Goal: Task Accomplishment & Management: Complete application form

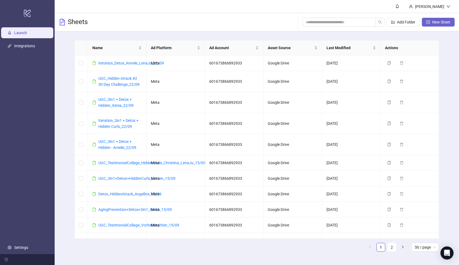
click at [433, 24] on span "New Sheet" at bounding box center [442, 22] width 18 height 4
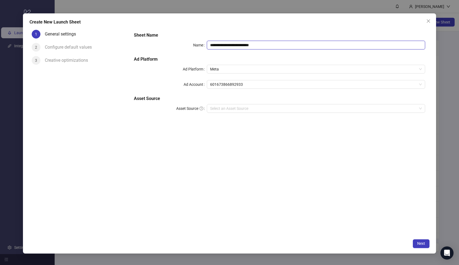
drag, startPoint x: 285, startPoint y: 42, endPoint x: 201, endPoint y: 34, distance: 84.4
click at [201, 34] on div "**********" at bounding box center [280, 76] width 296 height 92
paste input "text"
type input "**********"
click at [244, 110] on input "Asset Source" at bounding box center [313, 108] width 207 height 8
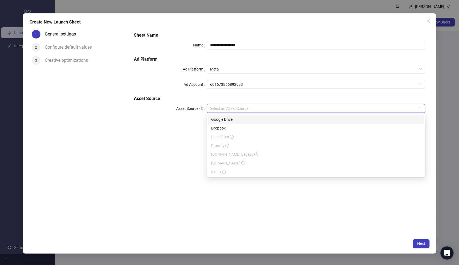
click at [244, 119] on div "Google Drive" at bounding box center [316, 120] width 210 height 6
click at [243, 124] on input "Main Folder" at bounding box center [313, 124] width 207 height 8
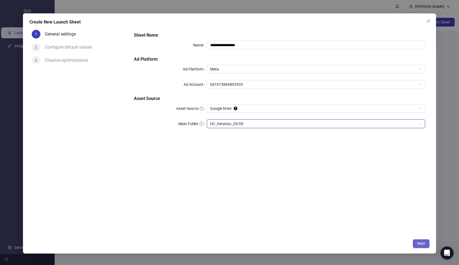
click at [419, 245] on span "Next" at bounding box center [422, 243] width 8 height 4
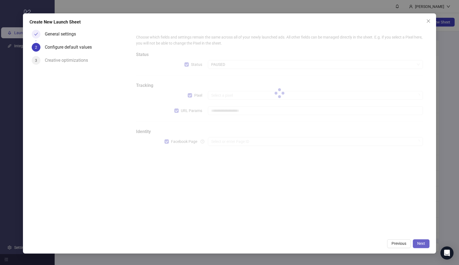
type input "**********"
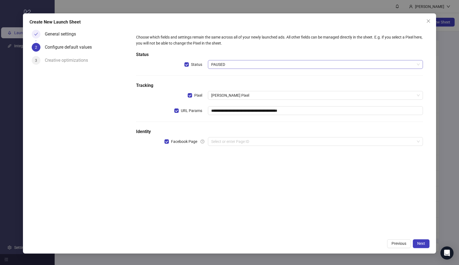
click at [258, 65] on span "PAUSED" at bounding box center [315, 64] width 209 height 8
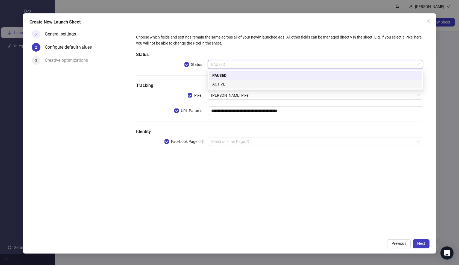
click at [255, 82] on div "ACTIVE" at bounding box center [316, 84] width 207 height 6
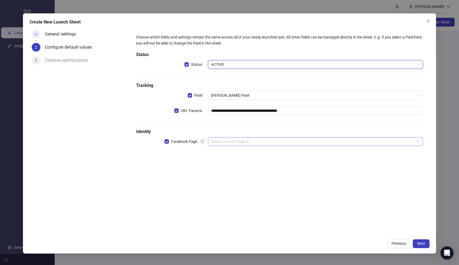
click at [246, 138] on input "search" at bounding box center [313, 142] width 204 height 8
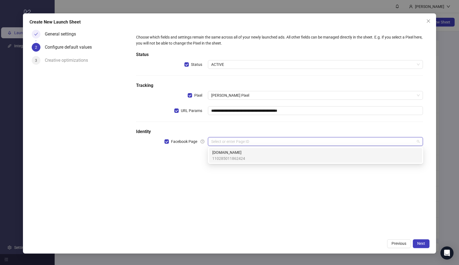
click at [246, 156] on div "Loonas.de 110285011862424" at bounding box center [316, 156] width 207 height 12
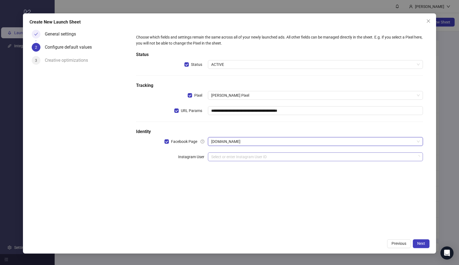
click at [250, 160] on input "search" at bounding box center [313, 157] width 204 height 8
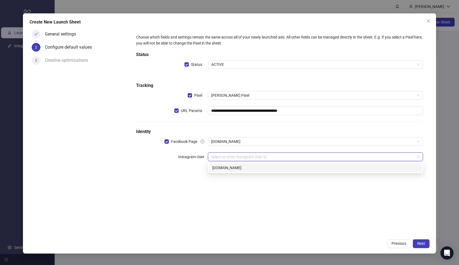
click at [251, 166] on div "loonas.de" at bounding box center [316, 168] width 207 height 6
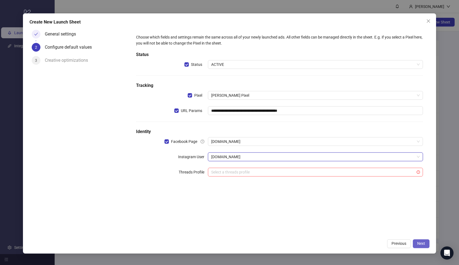
click at [415, 244] on button "Next" at bounding box center [421, 244] width 17 height 9
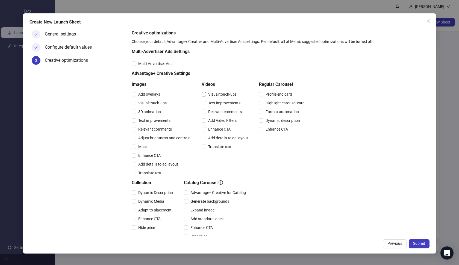
click at [219, 94] on span "Visual touch-ups" at bounding box center [222, 94] width 33 height 6
click at [219, 102] on span "Text improvements" at bounding box center [224, 103] width 37 height 6
click at [219, 110] on span "Relevant comments" at bounding box center [225, 112] width 38 height 6
click at [219, 119] on span "Add Video Filters" at bounding box center [222, 121] width 33 height 6
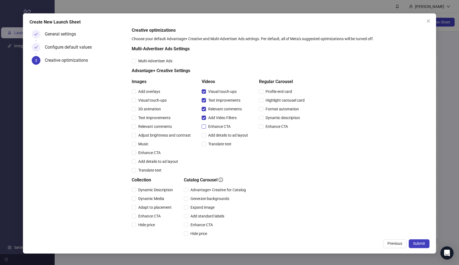
click at [218, 129] on span "Enhance CTA" at bounding box center [219, 127] width 27 height 6
click at [218, 133] on span "Add details to ad layout" at bounding box center [228, 135] width 44 height 6
click at [218, 141] on div "Translate text" at bounding box center [226, 144] width 49 height 9
click at [218, 142] on span "Translate text" at bounding box center [220, 144] width 28 height 6
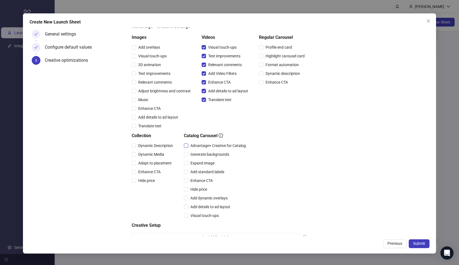
click at [213, 146] on span "Advantage+ Creative for Catalog" at bounding box center [218, 146] width 60 height 6
click at [211, 155] on span "Generate backgrounds" at bounding box center [209, 155] width 43 height 6
click at [209, 169] on span "Add standard labels" at bounding box center [207, 172] width 38 height 6
click at [200, 153] on span "Generate backgrounds" at bounding box center [209, 155] width 43 height 6
click at [200, 163] on span "Expand image" at bounding box center [202, 163] width 28 height 6
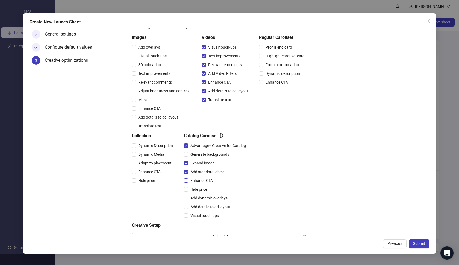
click at [205, 181] on span "Enhance CTA" at bounding box center [201, 181] width 27 height 6
click at [159, 170] on span "Enhance CTA" at bounding box center [149, 172] width 27 height 6
click at [153, 162] on span "Adapt to placement" at bounding box center [155, 163] width 38 height 6
click at [147, 154] on span "Dynamic Media" at bounding box center [151, 155] width 30 height 6
click at [145, 147] on span "Dynamic Description" at bounding box center [155, 146] width 39 height 6
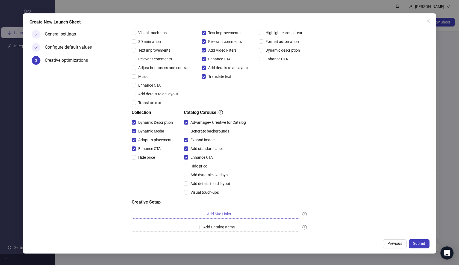
scroll to position [70, 0]
click at [416, 245] on span "Submit" at bounding box center [420, 243] width 12 height 4
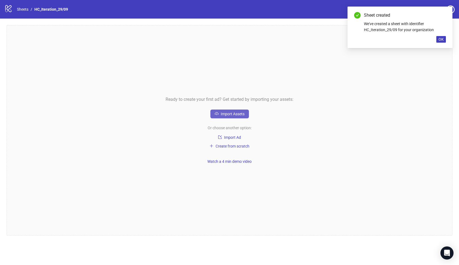
click at [236, 115] on span "Import Assets" at bounding box center [233, 114] width 24 height 4
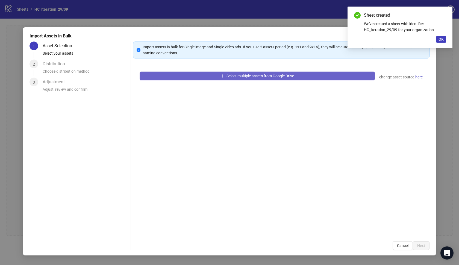
click at [209, 77] on button "Select multiple assets from Google Drive" at bounding box center [257, 76] width 235 height 9
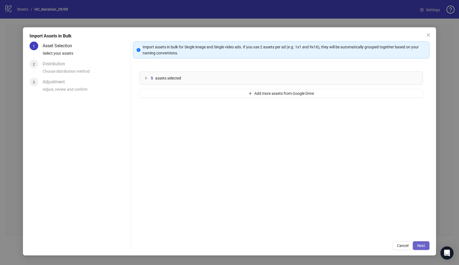
click at [421, 246] on span "Next" at bounding box center [422, 246] width 8 height 4
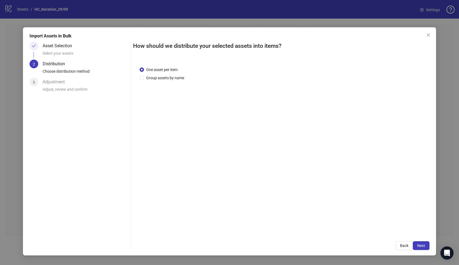
click at [421, 246] on span "Next" at bounding box center [422, 246] width 8 height 4
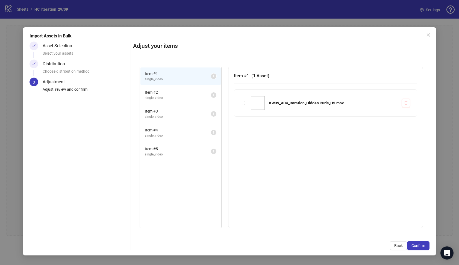
click at [421, 246] on span "Confirm" at bounding box center [419, 246] width 14 height 4
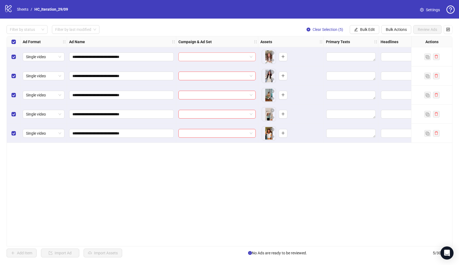
click at [253, 58] on div at bounding box center [217, 57] width 77 height 9
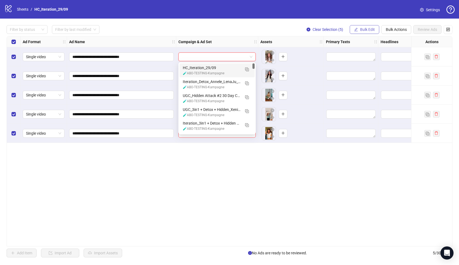
click at [363, 29] on span "Bulk Edit" at bounding box center [367, 29] width 15 height 4
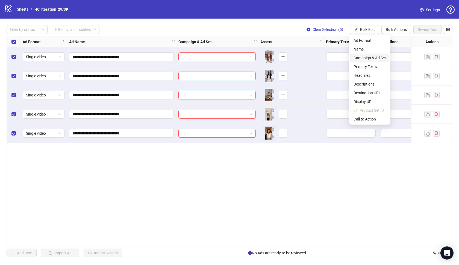
click at [365, 56] on span "Campaign & Ad Set" at bounding box center [370, 58] width 33 height 6
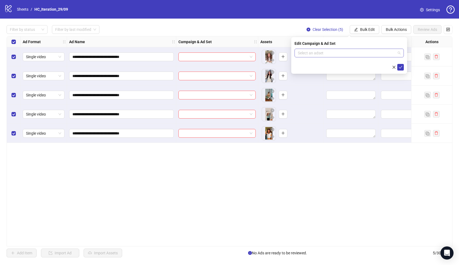
click at [346, 57] on input "search" at bounding box center [347, 53] width 98 height 8
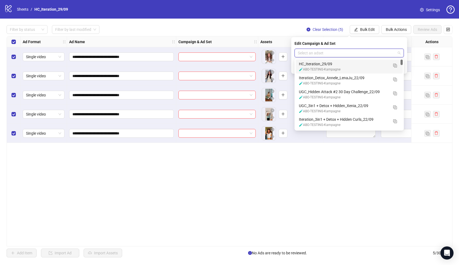
click at [344, 68] on div "🧪ABO-TESTING-Kampagne" at bounding box center [344, 69] width 90 height 5
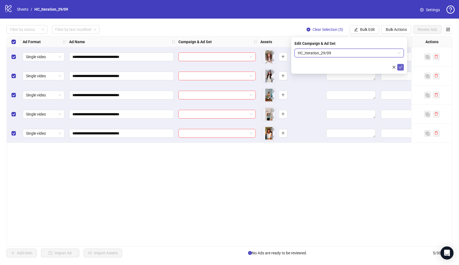
click at [402, 68] on icon "check" at bounding box center [401, 67] width 4 height 4
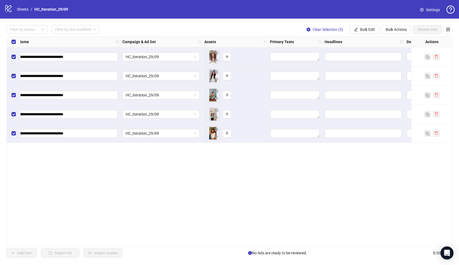
scroll to position [0, 90]
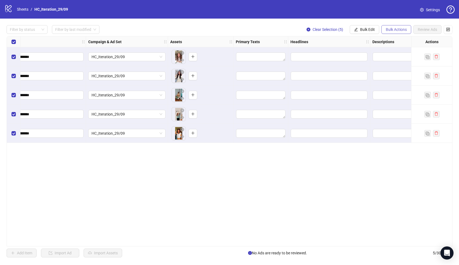
click at [403, 28] on span "Bulk Actions" at bounding box center [396, 29] width 21 height 4
click at [373, 29] on span "Bulk Edit" at bounding box center [367, 29] width 15 height 4
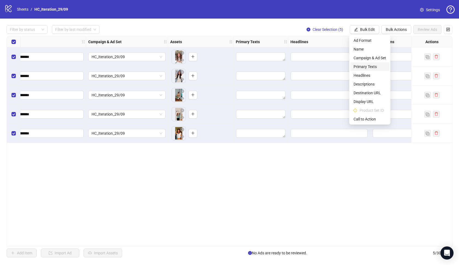
click at [368, 66] on span "Primary Texts" at bounding box center [370, 67] width 33 height 6
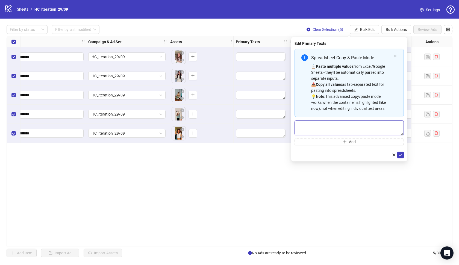
click at [326, 127] on textarea "Multi-text input container - paste or copy values" at bounding box center [349, 128] width 109 height 15
paste textarea "**********"
type textarea "**********"
click at [400, 158] on button "submit" at bounding box center [401, 155] width 7 height 7
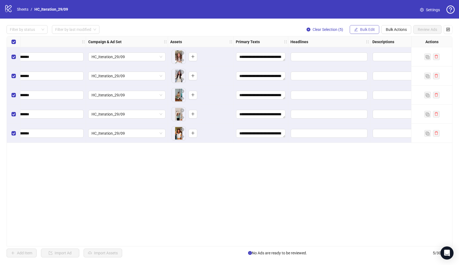
click at [370, 32] on button "Bulk Edit" at bounding box center [365, 29] width 30 height 9
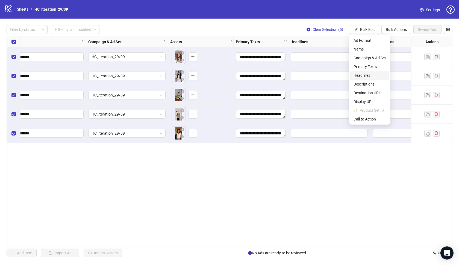
click at [364, 75] on span "Headlines" at bounding box center [370, 75] width 33 height 6
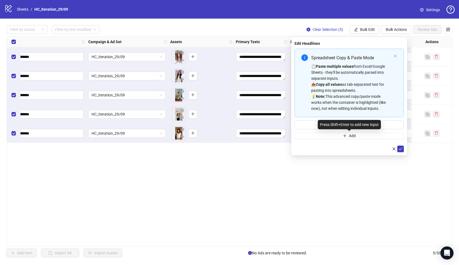
click at [360, 127] on div "Press Shift+Enter to add new input" at bounding box center [349, 124] width 63 height 9
click at [388, 126] on input "Multi-input container - paste or copy values" at bounding box center [349, 125] width 109 height 9
paste input "**********"
type input "**********"
click at [401, 149] on icon "check" at bounding box center [401, 149] width 4 height 4
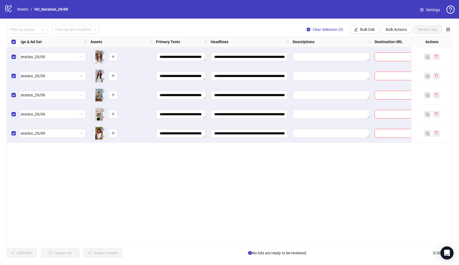
scroll to position [0, 182]
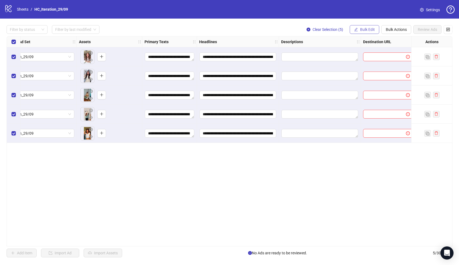
click at [373, 30] on span "Bulk Edit" at bounding box center [367, 29] width 15 height 4
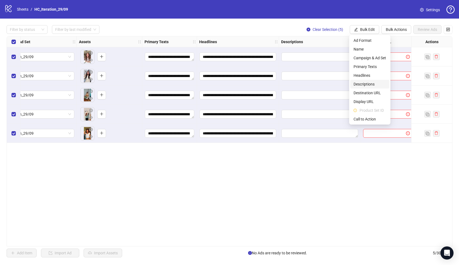
click at [368, 81] on span "Descriptions" at bounding box center [370, 84] width 33 height 6
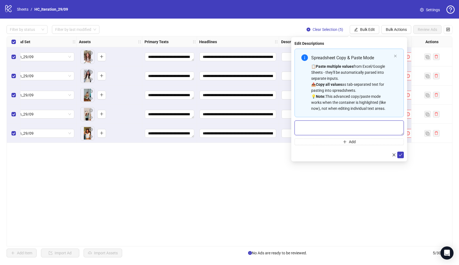
click at [347, 126] on textarea "Multi-text input container - paste or copy values" at bounding box center [349, 128] width 109 height 15
paste textarea "**********"
type textarea "**********"
click at [402, 153] on icon "check" at bounding box center [401, 155] width 4 height 4
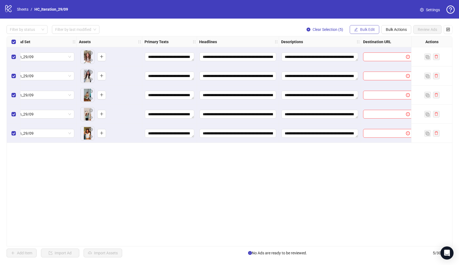
click at [373, 30] on span "Bulk Edit" at bounding box center [367, 29] width 15 height 4
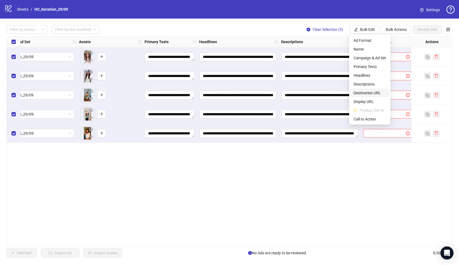
click at [373, 90] on span "Destination URL" at bounding box center [370, 93] width 33 height 6
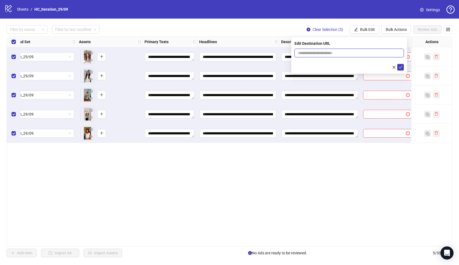
click at [361, 52] on input "text" at bounding box center [347, 53] width 98 height 6
paste input "**********"
type input "**********"
click at [403, 67] on icon "check" at bounding box center [401, 67] width 4 height 4
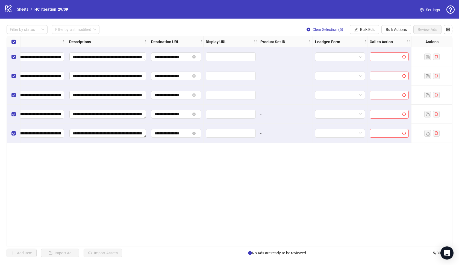
scroll to position [0, 394]
click at [360, 28] on span "Bulk Edit" at bounding box center [367, 29] width 15 height 4
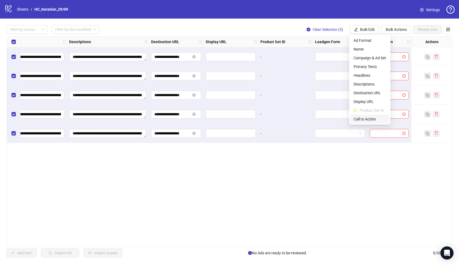
click at [362, 116] on li "Call to Action" at bounding box center [370, 119] width 39 height 9
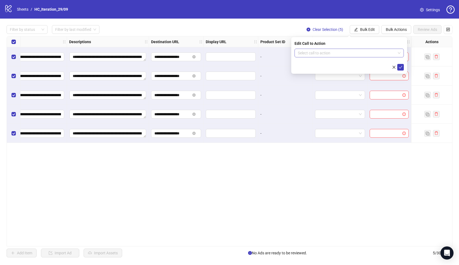
click at [380, 57] on input "search" at bounding box center [347, 53] width 98 height 8
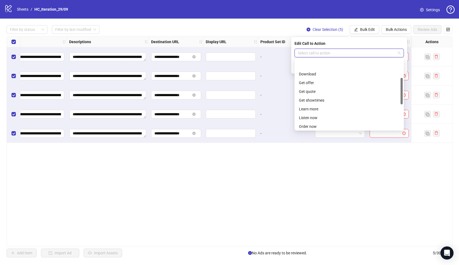
scroll to position [57, 0]
click at [318, 86] on div "Learn more" at bounding box center [349, 86] width 101 height 6
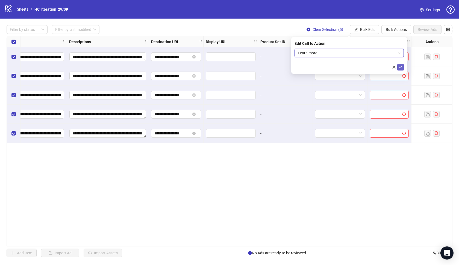
click at [402, 67] on icon "check" at bounding box center [401, 67] width 4 height 3
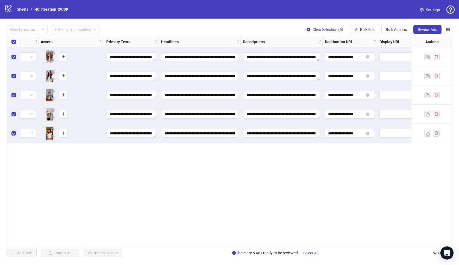
scroll to position [0, 193]
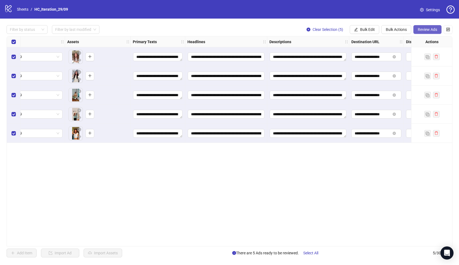
click at [426, 28] on span "Review Ads" at bounding box center [427, 29] width 19 height 4
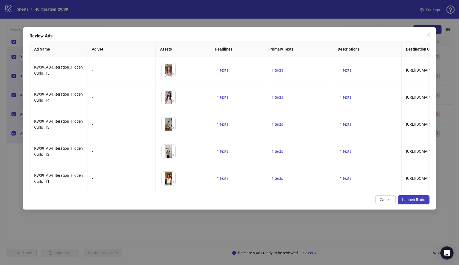
click at [404, 200] on span "Launch 5 ads" at bounding box center [414, 200] width 23 height 4
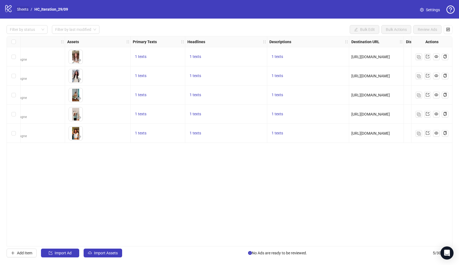
click at [21, 8] on link "Sheets" at bounding box center [23, 9] width 14 height 6
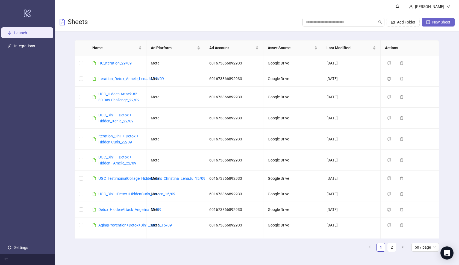
click at [439, 23] on span "New Sheet" at bounding box center [442, 22] width 18 height 4
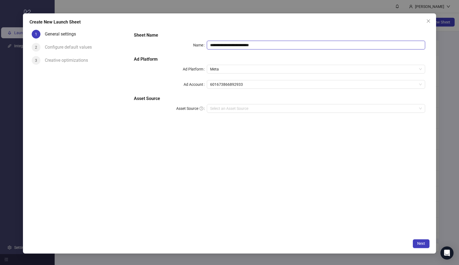
paste input "**********"
drag, startPoint x: 269, startPoint y: 43, endPoint x: 202, endPoint y: 40, distance: 67.1
click at [202, 40] on div "**********" at bounding box center [280, 76] width 296 height 92
type input "**********"
click at [252, 108] on input "Asset Source" at bounding box center [313, 108] width 207 height 8
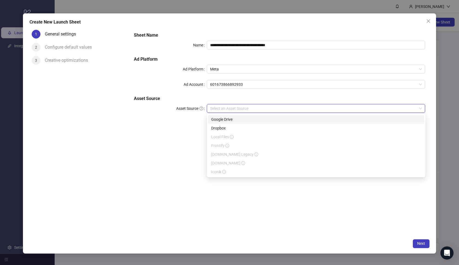
click at [248, 118] on div "Google Drive" at bounding box center [316, 120] width 210 height 6
click at [245, 127] on input "Main Folder" at bounding box center [313, 124] width 207 height 8
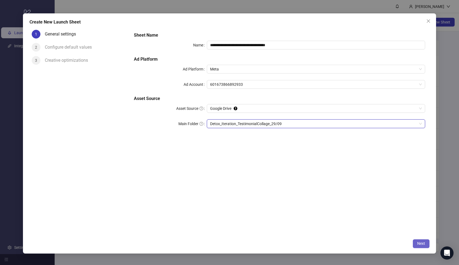
click at [420, 243] on span "Next" at bounding box center [422, 243] width 8 height 4
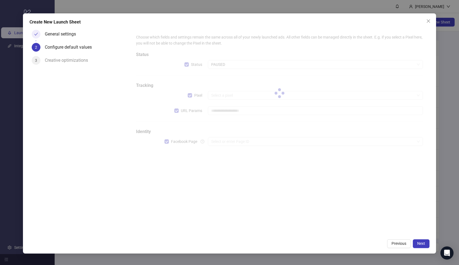
type input "**********"
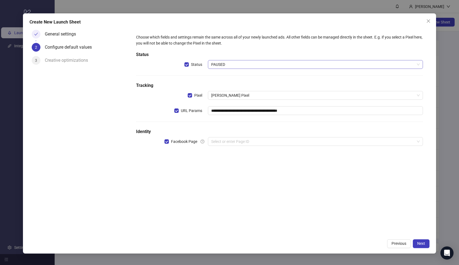
click at [306, 66] on span "PAUSED" at bounding box center [315, 64] width 209 height 8
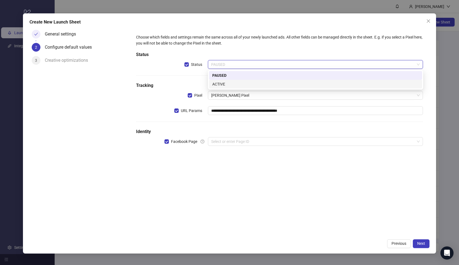
click at [274, 87] on div "ACTIVE" at bounding box center [315, 84] width 213 height 9
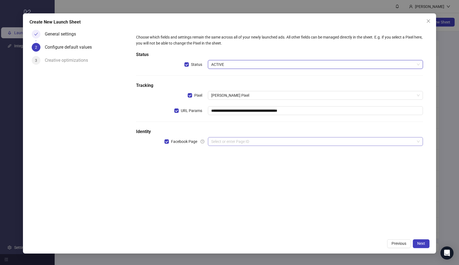
click at [237, 145] on input "search" at bounding box center [313, 142] width 204 height 8
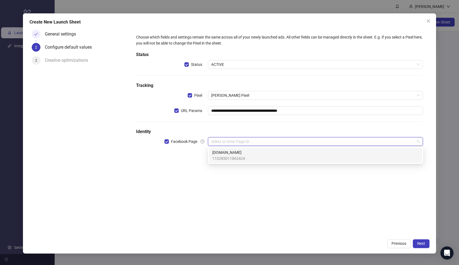
click at [238, 150] on span "Loonas.de" at bounding box center [229, 153] width 33 height 6
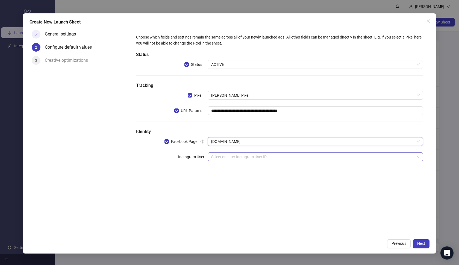
click at [237, 153] on input "search" at bounding box center [313, 157] width 204 height 8
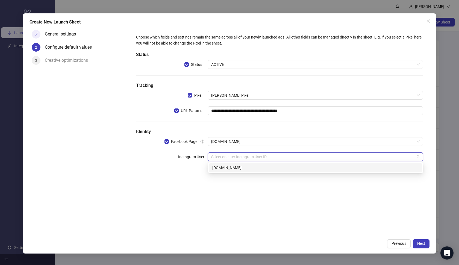
click at [237, 165] on div "loonas.de" at bounding box center [315, 168] width 213 height 9
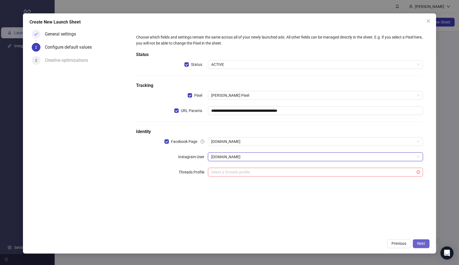
click at [417, 243] on button "Next" at bounding box center [421, 244] width 17 height 9
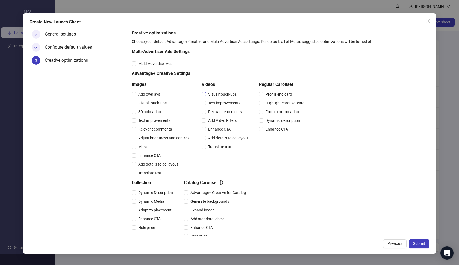
click at [227, 93] on span "Visual touch-ups" at bounding box center [222, 94] width 33 height 6
click at [226, 99] on div "Text improvements" at bounding box center [226, 103] width 49 height 9
click at [225, 103] on span "Text improvements" at bounding box center [224, 103] width 37 height 6
click at [224, 112] on span "Relevant comments" at bounding box center [225, 112] width 38 height 6
click at [223, 116] on div "Add Video Filters" at bounding box center [226, 120] width 49 height 9
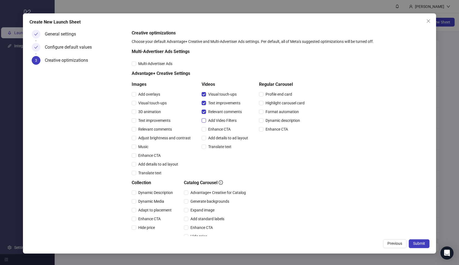
click at [222, 121] on span "Add Video Filters" at bounding box center [222, 121] width 33 height 6
click at [221, 127] on span "Enhance CTA" at bounding box center [219, 129] width 27 height 6
click at [220, 134] on div "Add details to ad layout" at bounding box center [226, 138] width 49 height 9
click at [219, 140] on span "Add details to ad layout" at bounding box center [228, 138] width 44 height 6
click at [218, 145] on span "Translate text" at bounding box center [220, 147] width 28 height 6
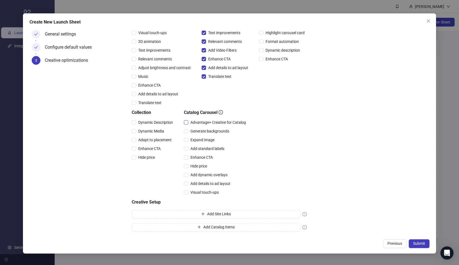
scroll to position [70, 0]
click at [214, 124] on span "Advantage+ Creative for Catalog" at bounding box center [218, 123] width 60 height 6
click at [214, 130] on span "Generate backgrounds" at bounding box center [209, 131] width 43 height 6
click at [210, 130] on span "Generate backgrounds" at bounding box center [209, 131] width 43 height 6
click at [207, 136] on div "Expand image" at bounding box center [216, 140] width 64 height 9
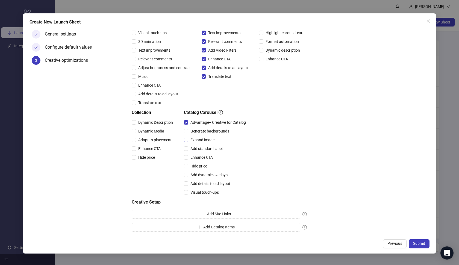
click at [205, 140] on span "Expand image" at bounding box center [202, 140] width 28 height 6
click at [201, 148] on span "Add standard labels" at bounding box center [207, 149] width 38 height 6
click at [199, 156] on span "Enhance CTA" at bounding box center [201, 158] width 27 height 6
click at [147, 123] on span "Dynamic Description" at bounding box center [155, 123] width 39 height 6
click at [146, 130] on span "Dynamic Media" at bounding box center [151, 131] width 30 height 6
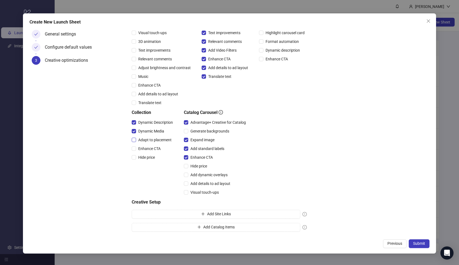
click at [146, 137] on span "Adapt to placement" at bounding box center [155, 140] width 38 height 6
click at [147, 147] on span "Enhance CTA" at bounding box center [149, 149] width 27 height 6
click at [417, 243] on span "Submit" at bounding box center [420, 243] width 12 height 4
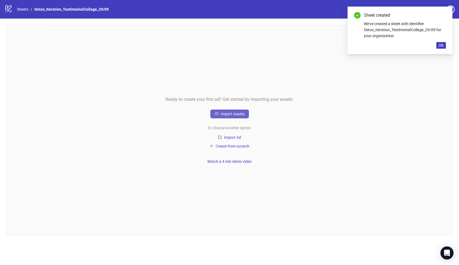
click at [247, 116] on button "Import Assets" at bounding box center [230, 114] width 39 height 9
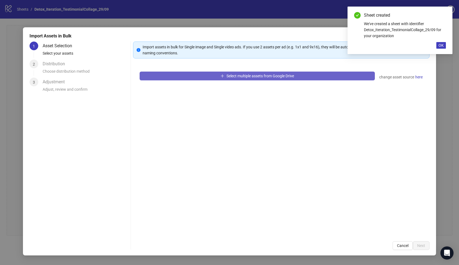
click at [217, 75] on button "Select multiple assets from Google Drive" at bounding box center [257, 76] width 235 height 9
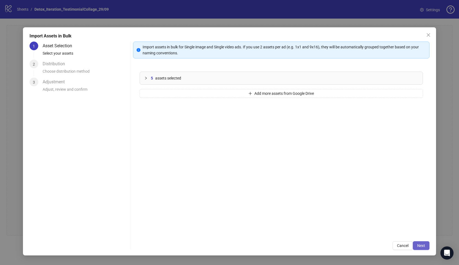
click at [424, 245] on span "Next" at bounding box center [422, 246] width 8 height 4
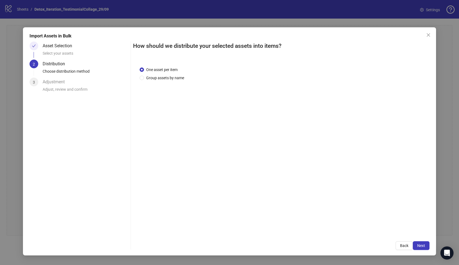
click at [424, 245] on span "Next" at bounding box center [422, 246] width 8 height 4
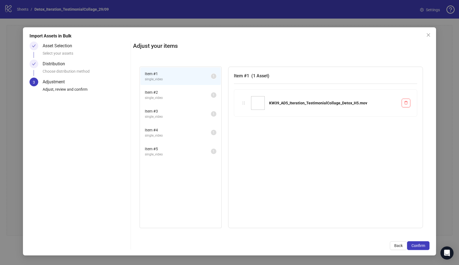
click at [424, 245] on span "Confirm" at bounding box center [419, 246] width 14 height 4
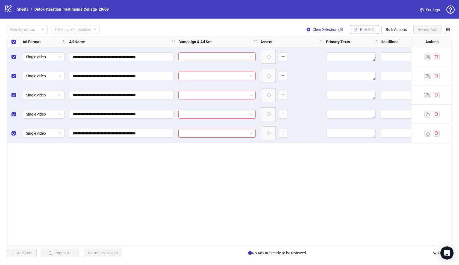
click at [359, 26] on button "Bulk Edit" at bounding box center [365, 29] width 30 height 9
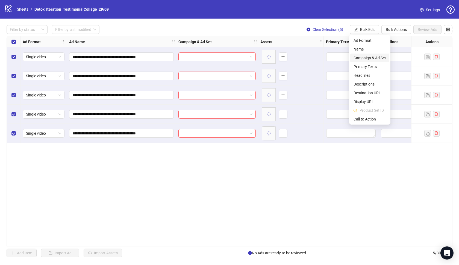
click at [369, 59] on span "Campaign & Ad Set" at bounding box center [370, 58] width 33 height 6
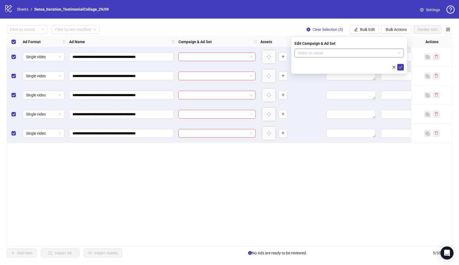
click at [369, 52] on input "search" at bounding box center [347, 53] width 98 height 8
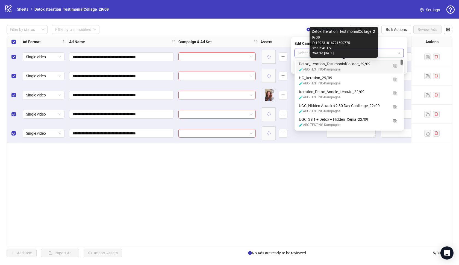
click at [351, 63] on div "Detox_Iteration_TestimonialCollage_29/09" at bounding box center [344, 64] width 90 height 6
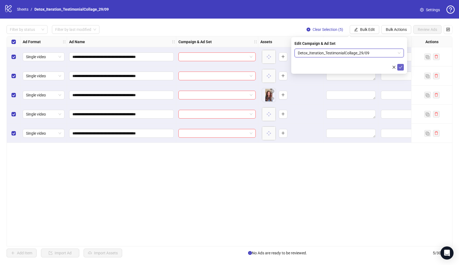
click at [401, 65] on icon "check" at bounding box center [401, 67] width 4 height 4
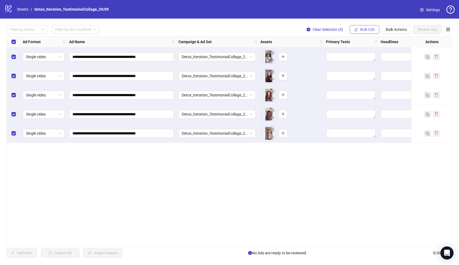
click at [357, 27] on button "Bulk Edit" at bounding box center [365, 29] width 30 height 9
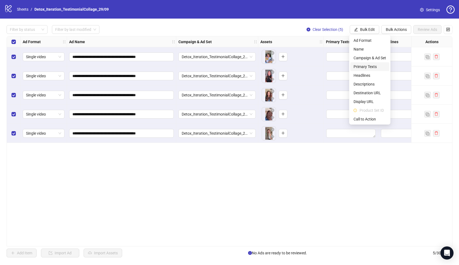
click at [361, 66] on span "Primary Texts" at bounding box center [370, 67] width 33 height 6
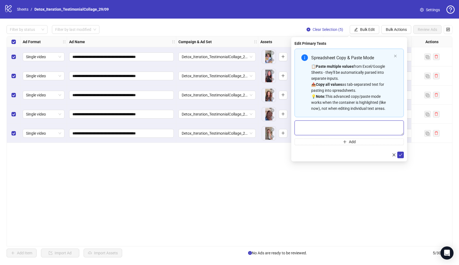
click at [338, 123] on textarea "Multi-text input container - paste or copy values" at bounding box center [349, 128] width 109 height 15
paste textarea "**********"
type textarea "**********"
click at [402, 155] on icon "check" at bounding box center [401, 155] width 4 height 4
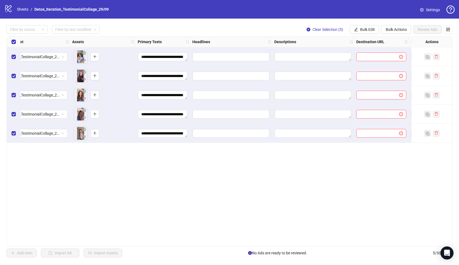
scroll to position [0, 194]
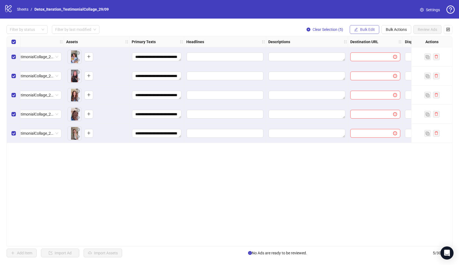
click at [362, 27] on span "Bulk Edit" at bounding box center [367, 29] width 15 height 4
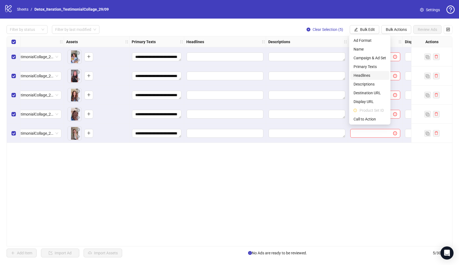
click at [362, 75] on span "Headlines" at bounding box center [370, 75] width 33 height 6
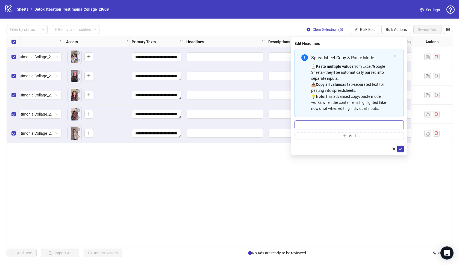
click at [346, 123] on input "Multi-input container - paste or copy values" at bounding box center [349, 125] width 109 height 9
paste input "**********"
type input "**********"
click at [401, 150] on icon "check" at bounding box center [401, 149] width 4 height 3
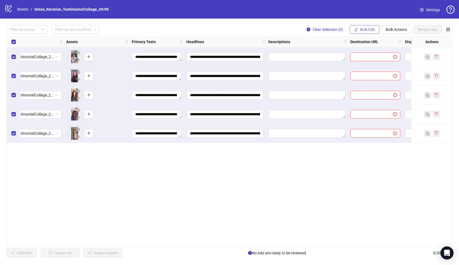
click at [357, 31] on icon "edit" at bounding box center [356, 30] width 4 height 4
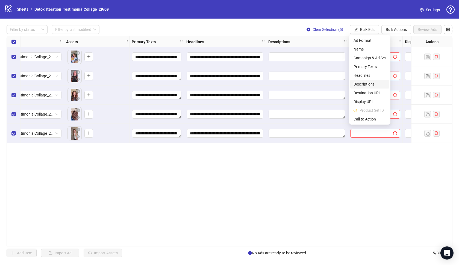
click at [358, 81] on span "Descriptions" at bounding box center [370, 84] width 33 height 6
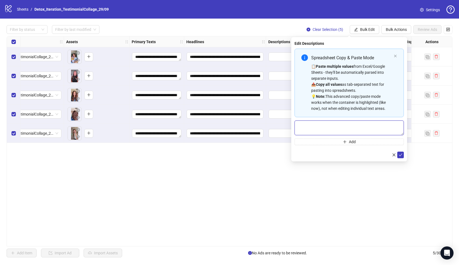
click at [337, 124] on textarea "Multi-text input container - paste or copy values" at bounding box center [349, 128] width 109 height 15
paste textarea "**********"
type textarea "**********"
click at [401, 153] on span "submit" at bounding box center [401, 155] width 4 height 4
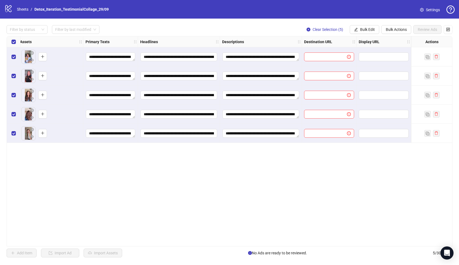
scroll to position [0, 250]
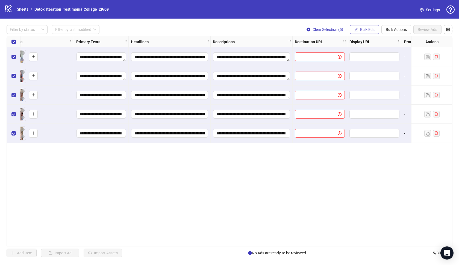
click at [367, 30] on span "Bulk Edit" at bounding box center [367, 29] width 15 height 4
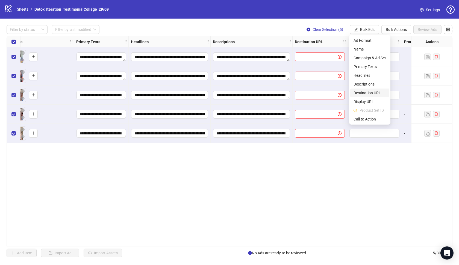
click at [372, 91] on span "Destination URL" at bounding box center [370, 93] width 33 height 6
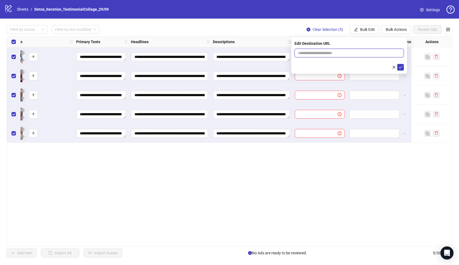
click at [356, 51] on input "text" at bounding box center [347, 53] width 98 height 6
paste input "**********"
type input "**********"
click at [404, 68] on button "submit" at bounding box center [401, 67] width 7 height 7
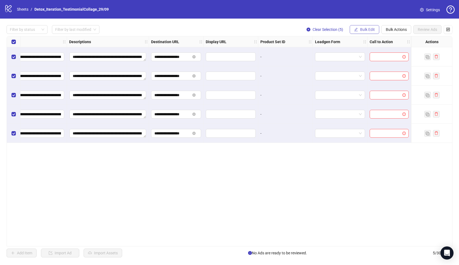
scroll to position [0, 394]
click at [365, 28] on span "Bulk Edit" at bounding box center [367, 29] width 15 height 4
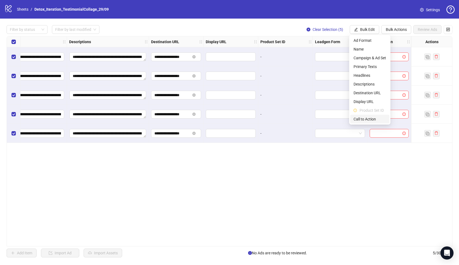
click at [373, 117] on span "Call to Action" at bounding box center [370, 119] width 33 height 6
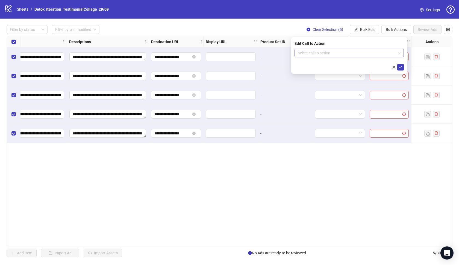
click at [377, 53] on input "search" at bounding box center [347, 53] width 98 height 8
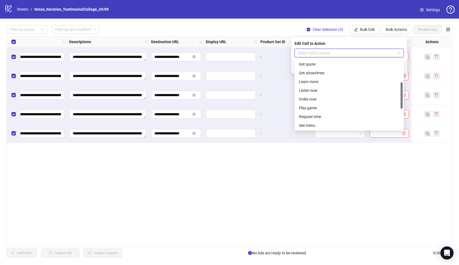
scroll to position [64, 0]
click at [318, 78] on div "Learn more" at bounding box center [349, 79] width 101 height 6
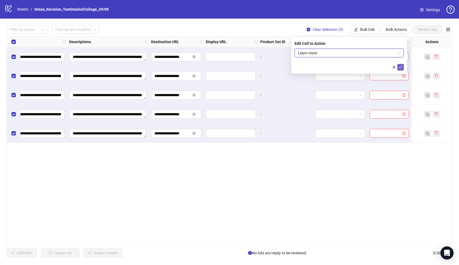
click at [403, 66] on button "submit" at bounding box center [401, 67] width 7 height 7
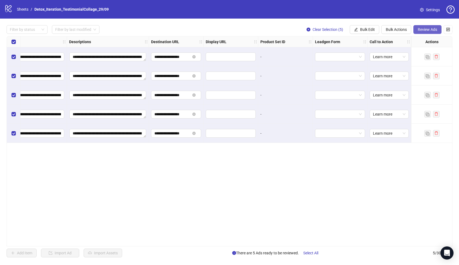
click at [422, 31] on span "Review Ads" at bounding box center [427, 29] width 19 height 4
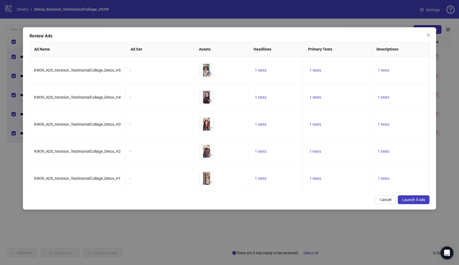
click at [403, 197] on button "Launch 5 ads" at bounding box center [414, 200] width 32 height 9
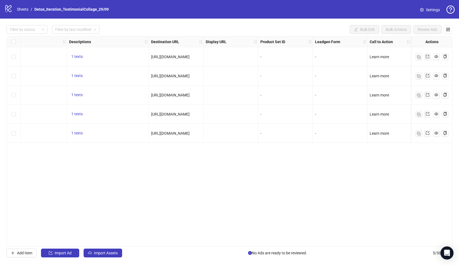
scroll to position [0, 0]
click at [24, 9] on link "Sheets" at bounding box center [23, 9] width 14 height 6
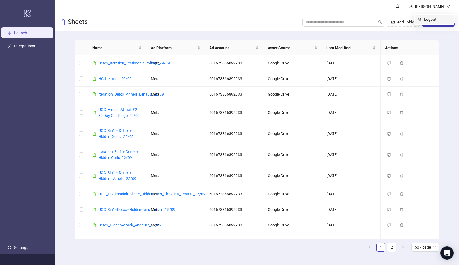
click at [443, 21] on span "Logout" at bounding box center [437, 19] width 26 height 6
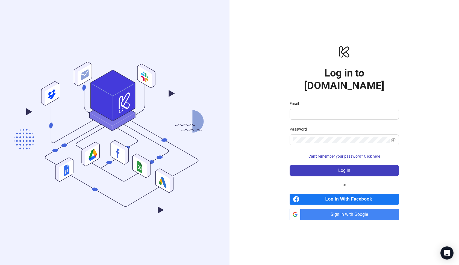
click at [432, 41] on div "logo/logo-mobile Log in to Kitchn.io Email Password Can't remember your passwor…" at bounding box center [345, 132] width 230 height 265
click at [439, 29] on div "logo/logo-mobile Log in to Kitchn.io Email Password Can't remember your passwor…" at bounding box center [345, 132] width 230 height 265
click at [331, 209] on span "Sign in with Google" at bounding box center [351, 214] width 96 height 11
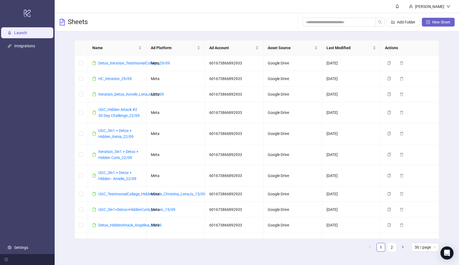
click at [431, 23] on button "New Sheet" at bounding box center [438, 22] width 33 height 9
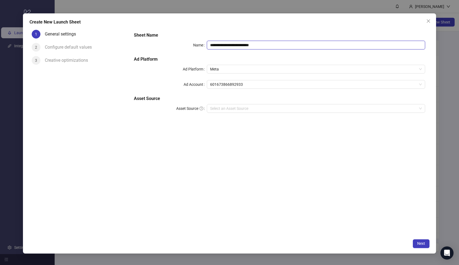
drag, startPoint x: 271, startPoint y: 44, endPoint x: 203, endPoint y: 42, distance: 67.9
click at [203, 42] on div "**********" at bounding box center [280, 45] width 292 height 9
paste input "********"
type input "**********"
click at [239, 108] on input "Asset Source" at bounding box center [313, 108] width 207 height 8
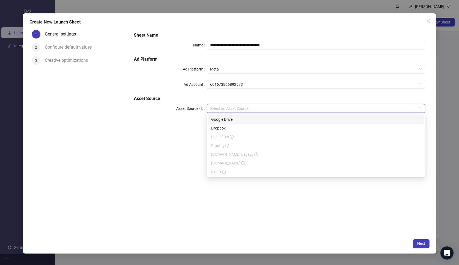
click at [238, 117] on div "Google Drive" at bounding box center [316, 120] width 210 height 6
click at [236, 121] on input "Main Folder" at bounding box center [313, 124] width 207 height 8
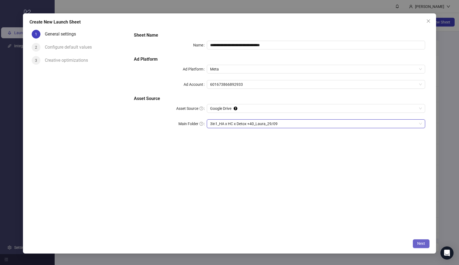
click at [420, 244] on span "Next" at bounding box center [422, 243] width 8 height 4
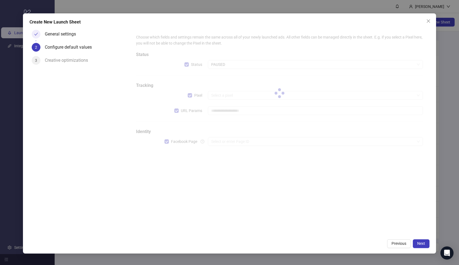
type input "**********"
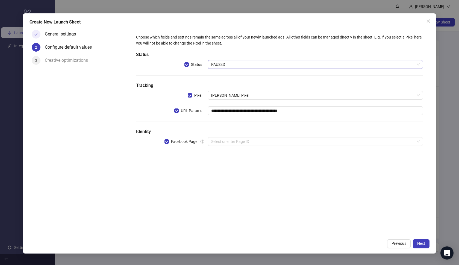
click at [252, 65] on span "PAUSED" at bounding box center [315, 64] width 209 height 8
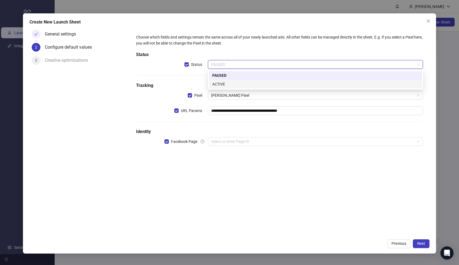
click at [245, 83] on div "ACTIVE" at bounding box center [316, 84] width 207 height 6
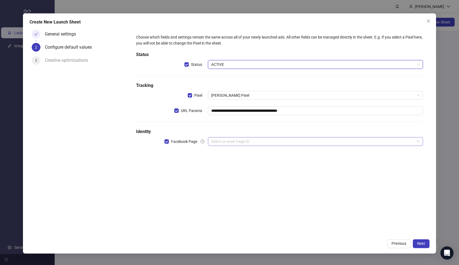
click at [234, 141] on input "search" at bounding box center [313, 142] width 204 height 8
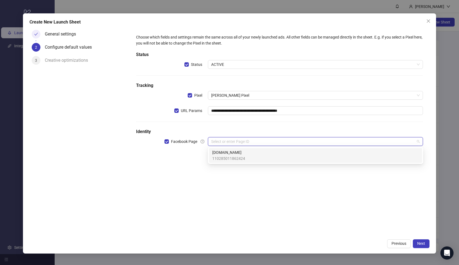
click at [233, 150] on span "Loonas.de" at bounding box center [229, 153] width 33 height 6
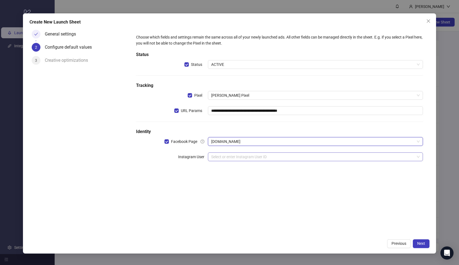
click at [231, 155] on input "search" at bounding box center [313, 157] width 204 height 8
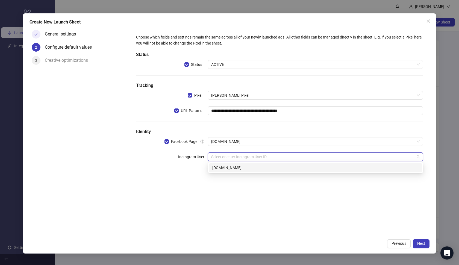
click at [230, 163] on div "17841408299132136 loonas.de" at bounding box center [316, 167] width 216 height 11
click at [230, 167] on div "loonas.de" at bounding box center [316, 168] width 207 height 6
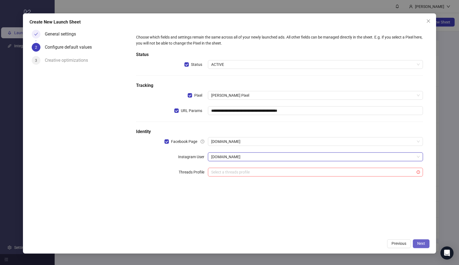
click at [425, 246] on span "Next" at bounding box center [422, 243] width 8 height 4
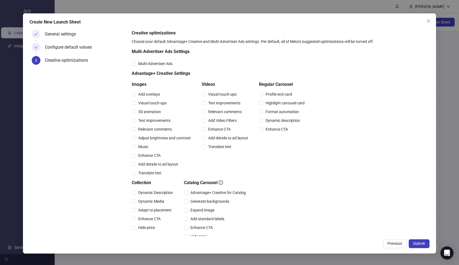
click at [222, 99] on div "Text improvements" at bounding box center [226, 103] width 49 height 9
click at [221, 96] on span "Visual touch-ups" at bounding box center [222, 94] width 33 height 6
click at [221, 107] on div "Relevant comments" at bounding box center [226, 111] width 49 height 9
click at [220, 104] on span "Text improvements" at bounding box center [224, 103] width 37 height 6
click at [219, 111] on span "Relevant comments" at bounding box center [225, 112] width 38 height 6
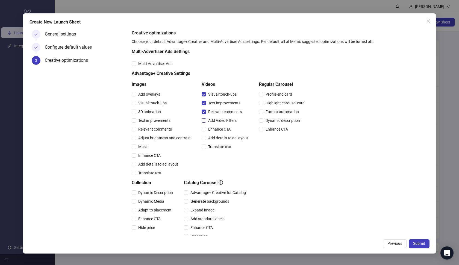
click at [219, 119] on span "Add Video Filters" at bounding box center [222, 121] width 33 height 6
click at [217, 127] on span "Enhance CTA" at bounding box center [219, 129] width 27 height 6
click at [217, 135] on span "Add details to ad layout" at bounding box center [228, 138] width 44 height 6
click at [216, 146] on span "Translate text" at bounding box center [220, 147] width 28 height 6
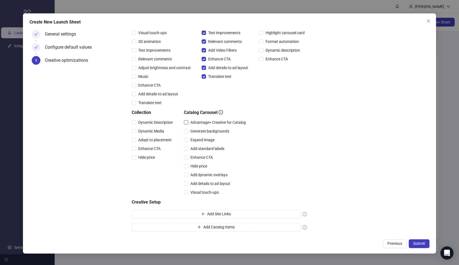
scroll to position [70, 0]
click at [211, 123] on span "Advantage+ Creative for Catalog" at bounding box center [218, 123] width 60 height 6
click at [209, 129] on span "Generate backgrounds" at bounding box center [209, 131] width 43 height 6
click at [209, 132] on span "Generate backgrounds" at bounding box center [209, 131] width 43 height 6
click at [203, 140] on span "Expand image" at bounding box center [202, 140] width 28 height 6
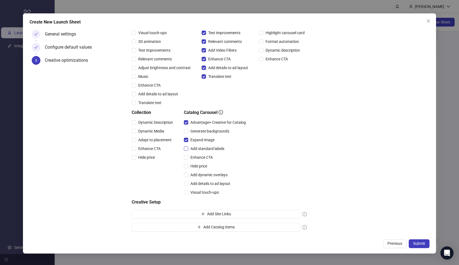
click at [202, 146] on span "Add standard labels" at bounding box center [207, 149] width 38 height 6
click at [199, 155] on span "Enhance CTA" at bounding box center [201, 158] width 27 height 6
click at [162, 123] on span "Dynamic Description" at bounding box center [155, 123] width 39 height 6
click at [157, 130] on span "Dynamic Media" at bounding box center [151, 131] width 30 height 6
click at [151, 142] on span "Adapt to placement" at bounding box center [155, 140] width 38 height 6
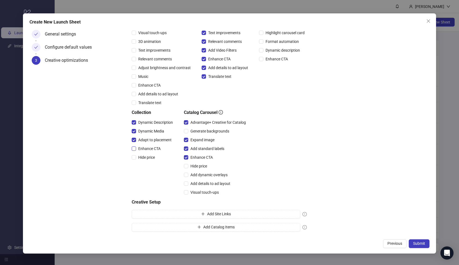
click at [149, 147] on span "Enhance CTA" at bounding box center [149, 149] width 27 height 6
click at [421, 244] on span "Submit" at bounding box center [420, 243] width 12 height 4
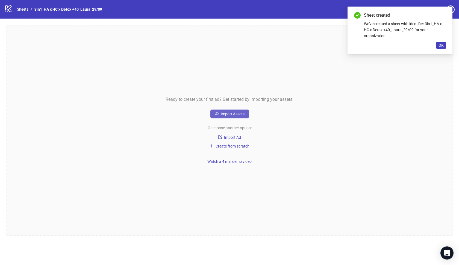
click at [232, 116] on span "Import Assets" at bounding box center [233, 114] width 24 height 4
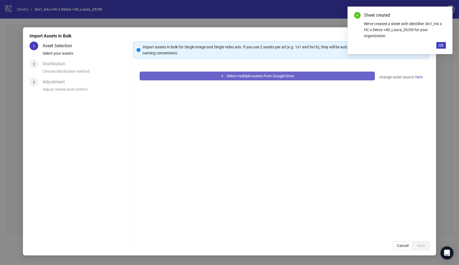
click at [223, 76] on icon "plus" at bounding box center [223, 76] width 4 height 4
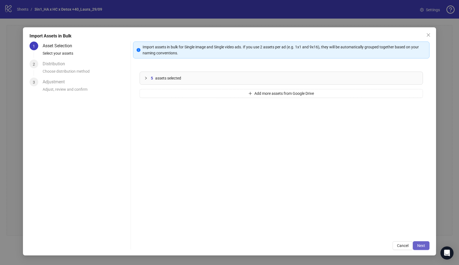
click at [417, 246] on button "Next" at bounding box center [421, 245] width 17 height 9
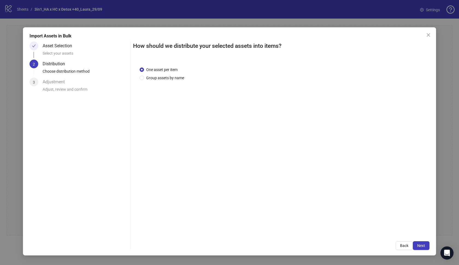
click at [417, 246] on button "Next" at bounding box center [421, 245] width 17 height 9
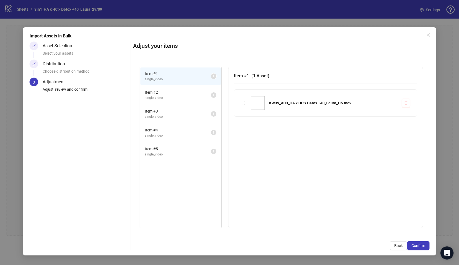
click at [417, 246] on span "Confirm" at bounding box center [419, 246] width 14 height 4
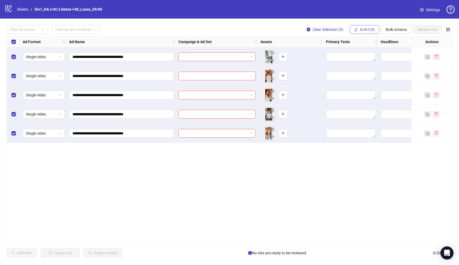
click at [367, 29] on span "Bulk Edit" at bounding box center [367, 29] width 15 height 4
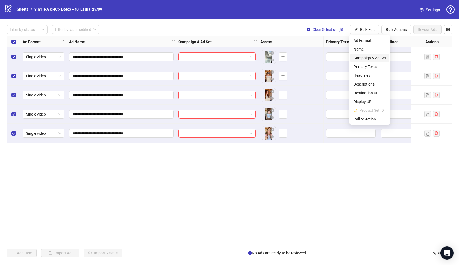
click at [368, 58] on span "Campaign & Ad Set" at bounding box center [370, 58] width 33 height 6
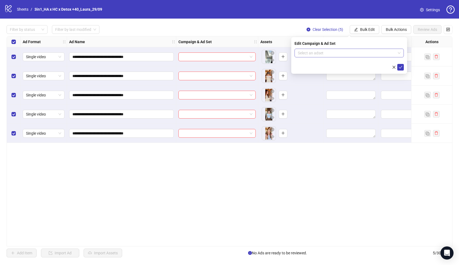
click at [339, 56] on input "search" at bounding box center [347, 53] width 98 height 8
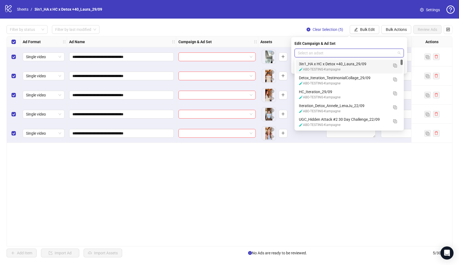
click at [338, 63] on div "3in1_HA x HC x Detox +40_Laura_29/09" at bounding box center [344, 64] width 90 height 6
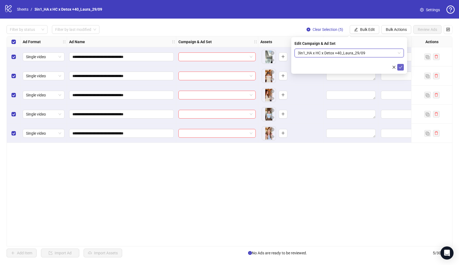
click at [400, 66] on icon "check" at bounding box center [401, 67] width 4 height 4
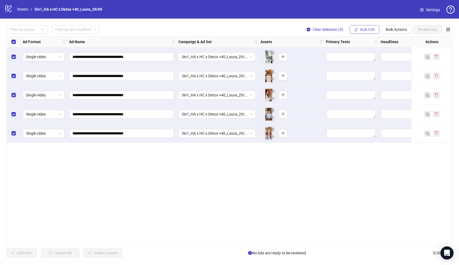
click at [369, 30] on span "Bulk Edit" at bounding box center [367, 29] width 15 height 4
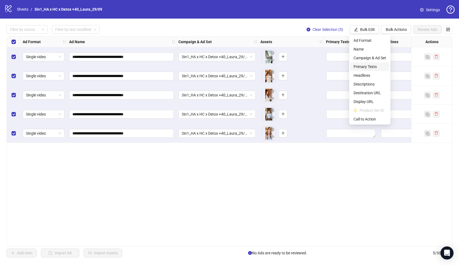
click at [368, 69] on span "Primary Texts" at bounding box center [370, 67] width 33 height 6
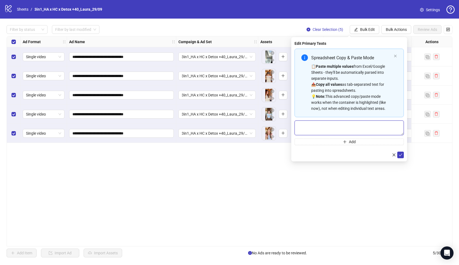
click at [358, 121] on textarea "Multi-text input container - paste or copy values" at bounding box center [349, 128] width 109 height 15
paste textarea "**********"
type textarea "**********"
click at [401, 155] on icon "check" at bounding box center [401, 155] width 4 height 4
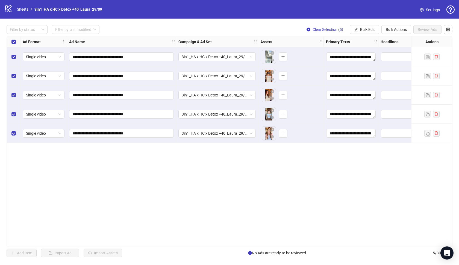
scroll to position [0, 22]
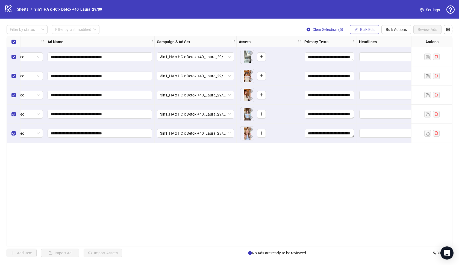
click at [361, 28] on span "Bulk Edit" at bounding box center [367, 29] width 15 height 4
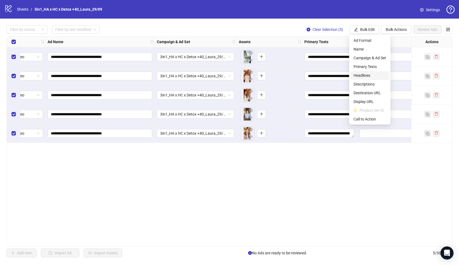
click at [366, 78] on span "Headlines" at bounding box center [370, 75] width 33 height 6
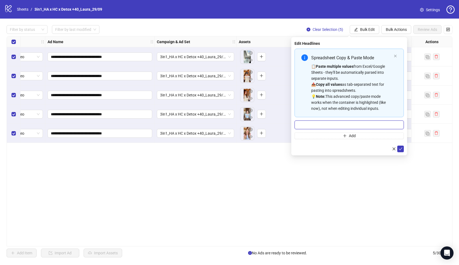
click at [354, 122] on input "Multi-input container - paste or copy values" at bounding box center [349, 125] width 109 height 9
paste input "**********"
paste input "**"
type input "**********"
click at [403, 150] on button "submit" at bounding box center [401, 149] width 7 height 7
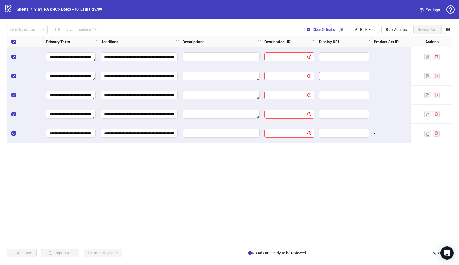
scroll to position [0, 281]
click at [362, 30] on span "Bulk Edit" at bounding box center [367, 29] width 15 height 4
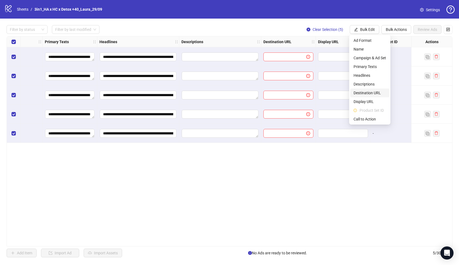
click at [365, 93] on span "Destination URL" at bounding box center [370, 93] width 33 height 6
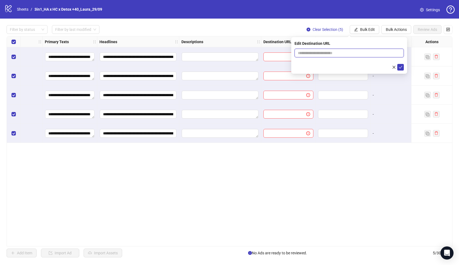
click at [335, 53] on input "text" at bounding box center [347, 53] width 98 height 6
paste input "**********"
type input "**********"
click at [401, 68] on icon "check" at bounding box center [401, 67] width 4 height 4
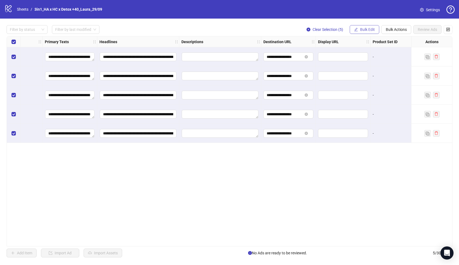
click at [361, 32] on button "Bulk Edit" at bounding box center [365, 29] width 30 height 9
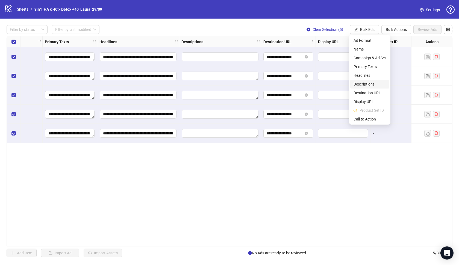
click at [361, 85] on span "Descriptions" at bounding box center [370, 84] width 33 height 6
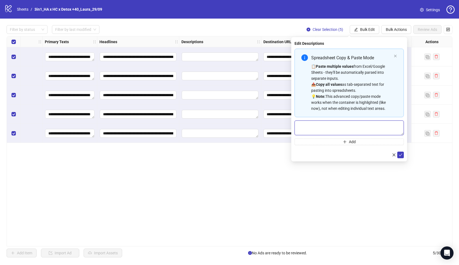
click at [344, 123] on textarea "Multi-text input container - paste or copy values" at bounding box center [349, 128] width 109 height 15
paste textarea "**********"
type textarea "**********"
click at [401, 154] on icon "check" at bounding box center [401, 155] width 4 height 4
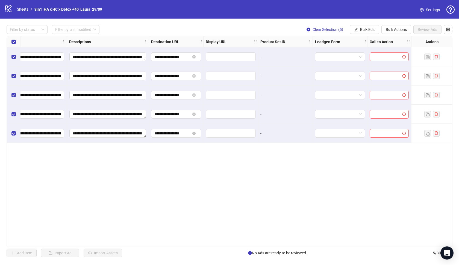
scroll to position [0, 394]
click at [367, 32] on button "Bulk Edit" at bounding box center [365, 29] width 30 height 9
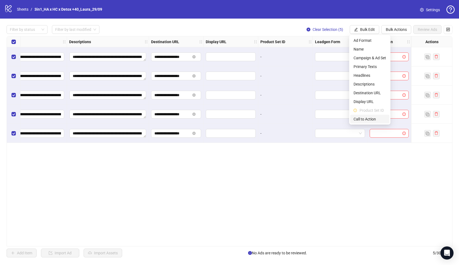
click at [370, 117] on span "Call to Action" at bounding box center [370, 119] width 33 height 6
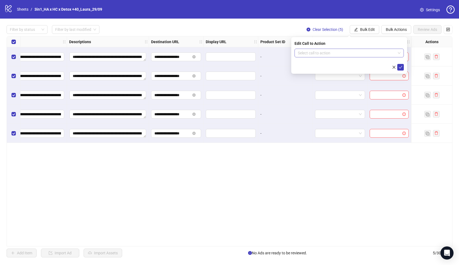
click at [354, 54] on input "search" at bounding box center [347, 53] width 98 height 8
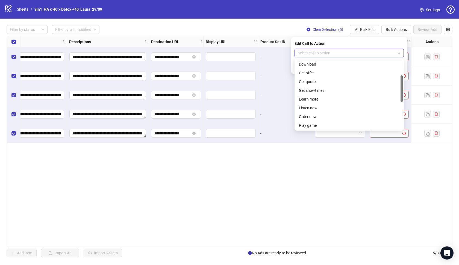
scroll to position [43, 0]
click at [318, 99] on div "Learn more" at bounding box center [349, 99] width 101 height 6
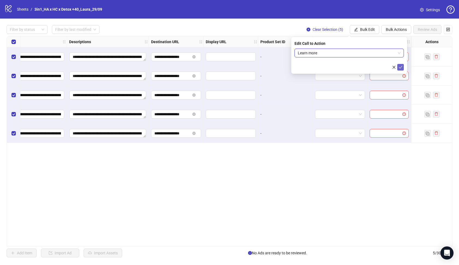
click at [400, 69] on icon "check" at bounding box center [401, 67] width 4 height 4
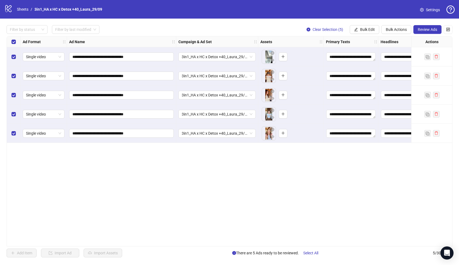
scroll to position [0, 0]
click at [430, 32] on button "Review Ads" at bounding box center [428, 29] width 28 height 9
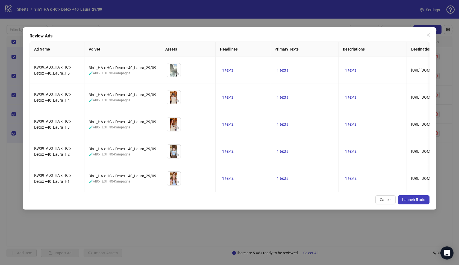
click at [415, 202] on span "Launch 5 ads" at bounding box center [414, 200] width 23 height 4
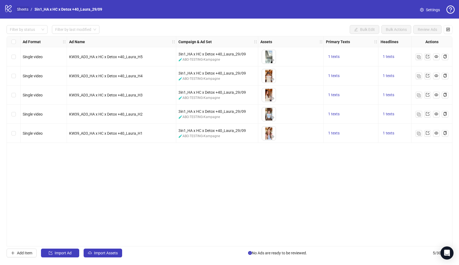
click at [23, 9] on link "Sheets" at bounding box center [23, 9] width 14 height 6
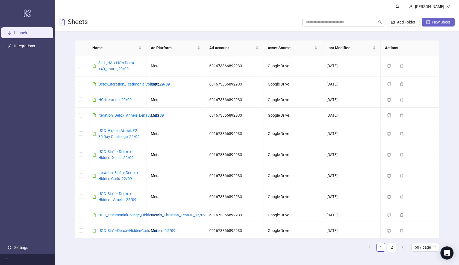
click at [437, 20] on button "New Sheet" at bounding box center [438, 22] width 33 height 9
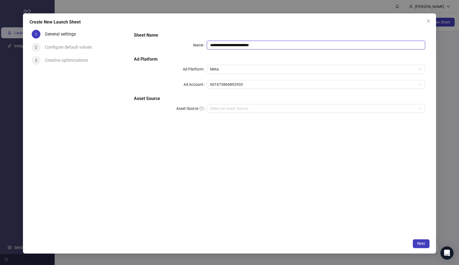
paste input "**********"
drag, startPoint x: 276, startPoint y: 46, endPoint x: 223, endPoint y: 36, distance: 54.5
click at [223, 36] on div "**********" at bounding box center [280, 76] width 296 height 92
type input "**********"
click at [249, 109] on input "Asset Source" at bounding box center [313, 108] width 207 height 8
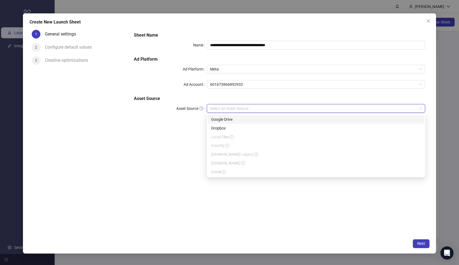
click at [244, 120] on div "Google Drive" at bounding box center [316, 120] width 210 height 6
click at [240, 123] on input "Main Folder" at bounding box center [313, 124] width 207 height 8
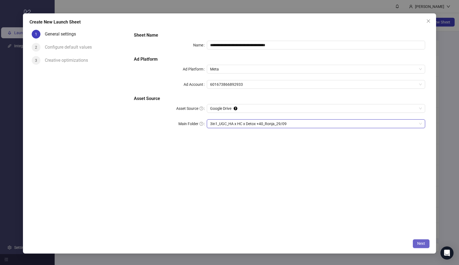
click at [416, 242] on button "Next" at bounding box center [421, 244] width 17 height 9
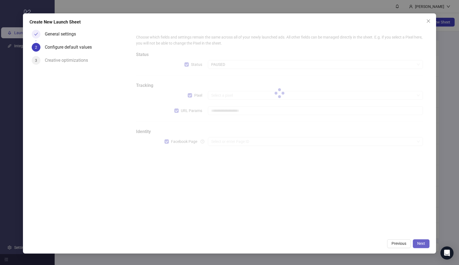
type input "**********"
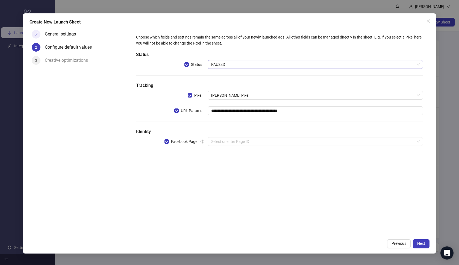
click at [243, 68] on span "PAUSED" at bounding box center [315, 64] width 209 height 8
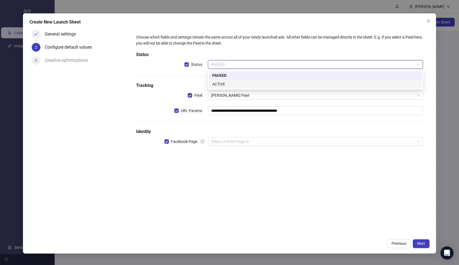
click at [235, 83] on div "ACTIVE" at bounding box center [316, 84] width 207 height 6
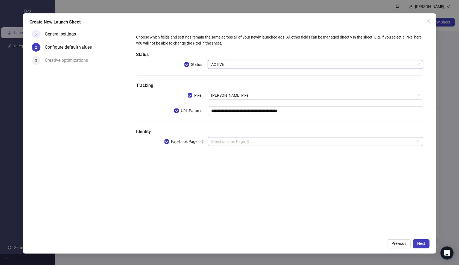
click at [228, 138] on input "search" at bounding box center [313, 142] width 204 height 8
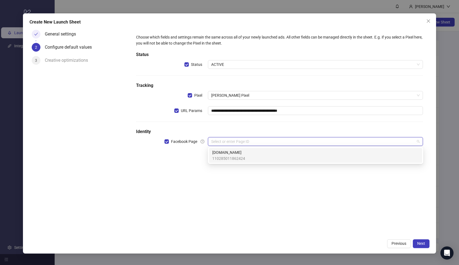
click at [228, 149] on div "Loonas.de 110285011862424" at bounding box center [315, 155] width 213 height 15
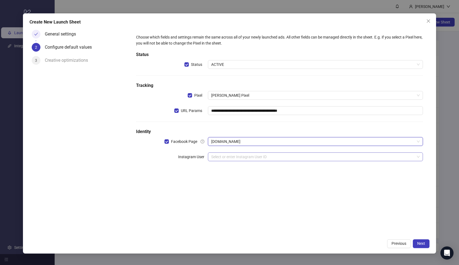
click at [226, 155] on input "search" at bounding box center [313, 157] width 204 height 8
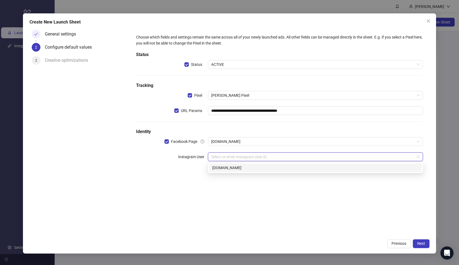
click at [225, 167] on div "loonas.de" at bounding box center [316, 168] width 207 height 6
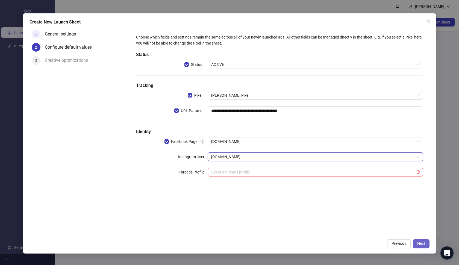
click at [420, 241] on span "Next" at bounding box center [422, 243] width 8 height 4
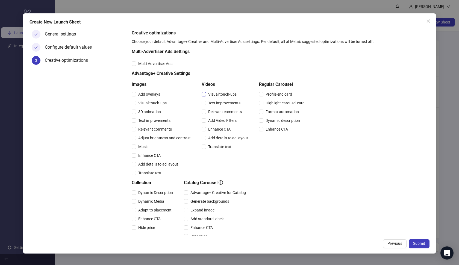
click at [210, 93] on span "Visual touch-ups" at bounding box center [222, 94] width 33 height 6
click at [212, 106] on span "Text improvements" at bounding box center [224, 103] width 37 height 6
click at [213, 113] on span "Relevant comments" at bounding box center [225, 112] width 38 height 6
click at [214, 120] on span "Add Video Filters" at bounding box center [222, 121] width 33 height 6
click at [215, 131] on span "Enhance CTA" at bounding box center [219, 129] width 27 height 6
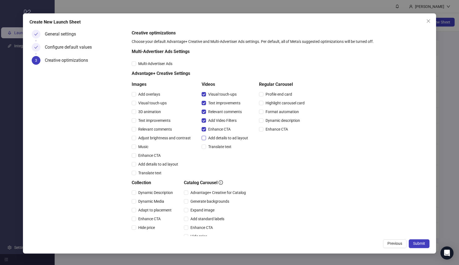
click at [215, 139] on span "Add details to ad layout" at bounding box center [228, 138] width 44 height 6
click at [215, 145] on span "Translate text" at bounding box center [220, 147] width 28 height 6
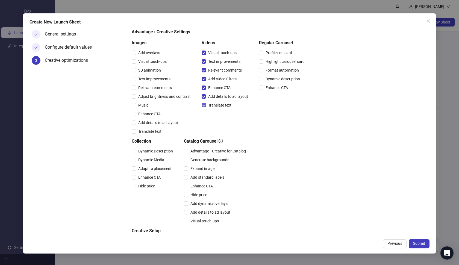
scroll to position [54, 0]
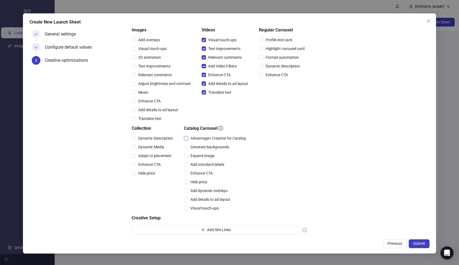
click at [215, 139] on span "Advantage+ Creative for Catalog" at bounding box center [218, 138] width 60 height 6
click at [207, 158] on span "Expand image" at bounding box center [202, 156] width 28 height 6
click at [206, 164] on span "Add standard labels" at bounding box center [207, 165] width 38 height 6
click at [205, 170] on div "Enhance CTA" at bounding box center [216, 173] width 64 height 9
click at [200, 172] on span "Enhance CTA" at bounding box center [201, 173] width 27 height 6
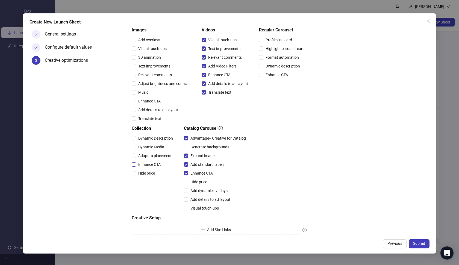
click at [158, 163] on span "Enhance CTA" at bounding box center [149, 165] width 27 height 6
click at [149, 156] on span "Adapt to placement" at bounding box center [155, 156] width 38 height 6
click at [145, 145] on span "Dynamic Media" at bounding box center [151, 147] width 30 height 6
click at [146, 139] on span "Dynamic Description" at bounding box center [155, 138] width 39 height 6
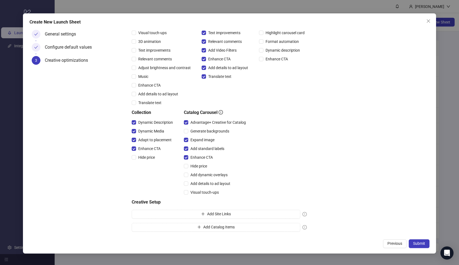
scroll to position [70, 0]
click at [418, 243] on span "Submit" at bounding box center [420, 243] width 12 height 4
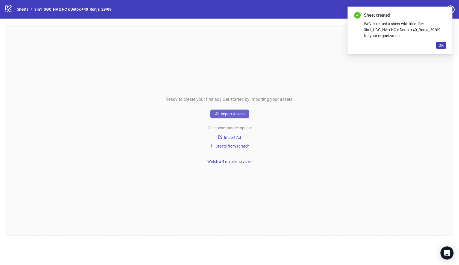
click at [228, 111] on button "Import Assets" at bounding box center [230, 114] width 39 height 9
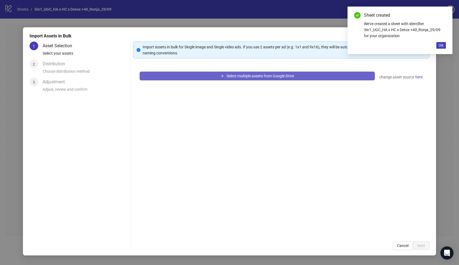
click at [228, 78] on button "Select multiple assets from Google Drive" at bounding box center [257, 76] width 235 height 9
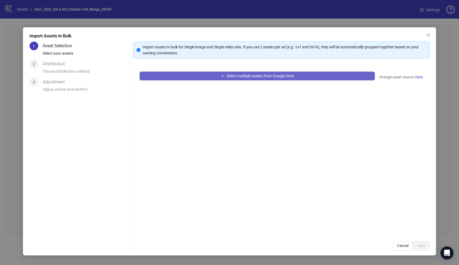
click at [212, 78] on button "Select multiple assets from Google Drive" at bounding box center [257, 76] width 235 height 9
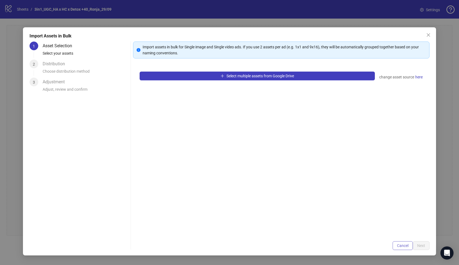
click at [405, 243] on button "Cancel" at bounding box center [403, 245] width 20 height 9
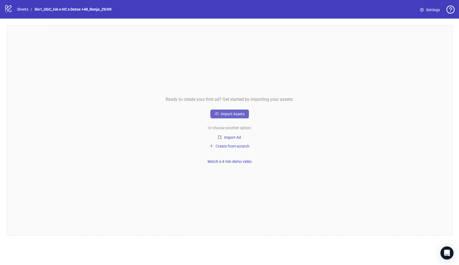
click at [231, 113] on span "Import Assets" at bounding box center [233, 114] width 24 height 4
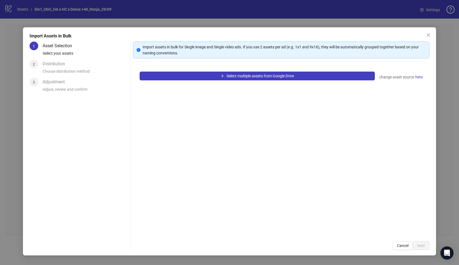
click at [214, 71] on div "Select multiple assets from Google Drive change asset source here" at bounding box center [281, 150] width 297 height 170
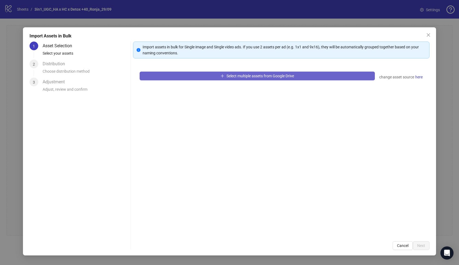
click at [210, 78] on button "Select multiple assets from Google Drive" at bounding box center [257, 76] width 235 height 9
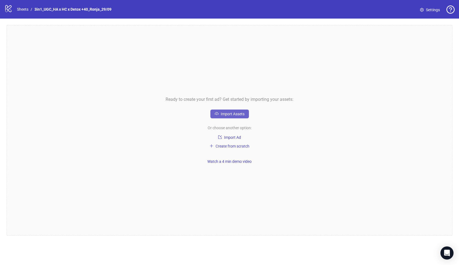
click at [235, 115] on span "Import Assets" at bounding box center [233, 114] width 24 height 4
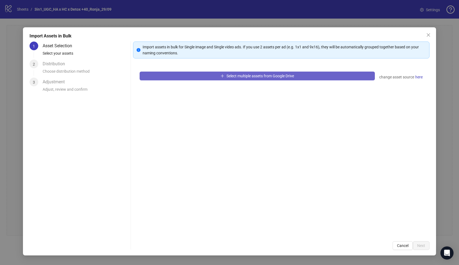
click at [174, 78] on button "Select multiple assets from Google Drive" at bounding box center [257, 76] width 235 height 9
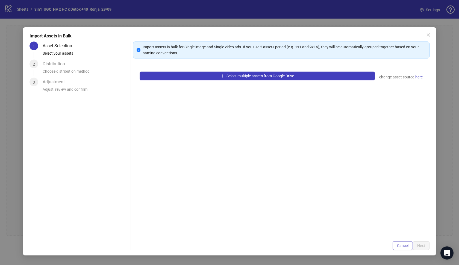
click at [405, 248] on span "Cancel" at bounding box center [402, 246] width 11 height 4
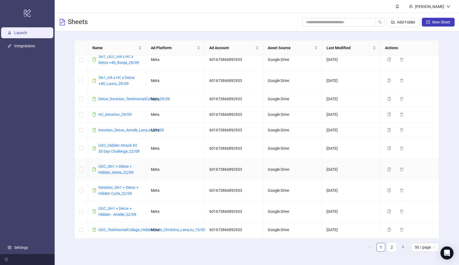
scroll to position [8, 0]
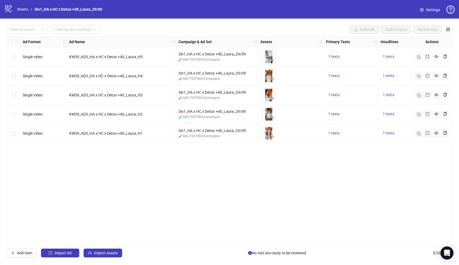
click at [21, 8] on link "Sheets" at bounding box center [23, 9] width 14 height 6
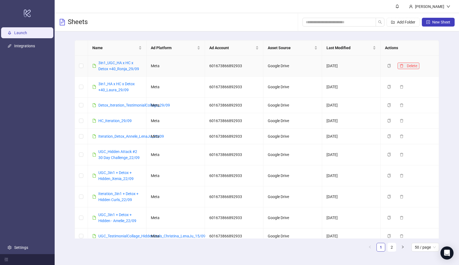
click at [412, 67] on span "Delete" at bounding box center [412, 66] width 10 height 4
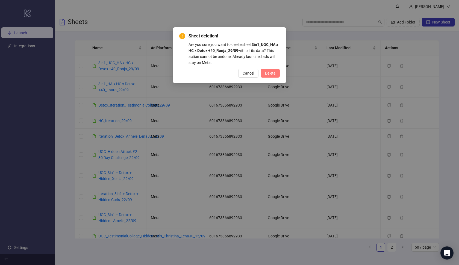
click at [272, 75] on span "Delete" at bounding box center [270, 73] width 10 height 4
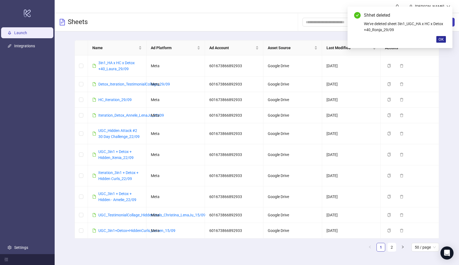
click at [441, 40] on span "OK" at bounding box center [441, 39] width 5 height 4
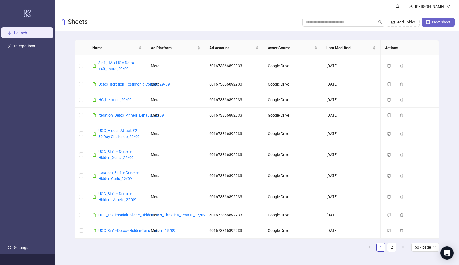
click at [437, 25] on button "New Sheet" at bounding box center [438, 22] width 33 height 9
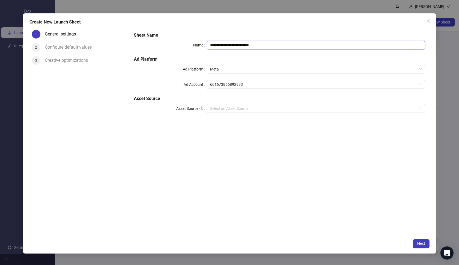
paste input "**********"
drag, startPoint x: 271, startPoint y: 48, endPoint x: 190, endPoint y: 35, distance: 82.3
click at [190, 35] on div "**********" at bounding box center [280, 76] width 296 height 92
type input "**********"
click at [243, 109] on input "Asset Source" at bounding box center [313, 108] width 207 height 8
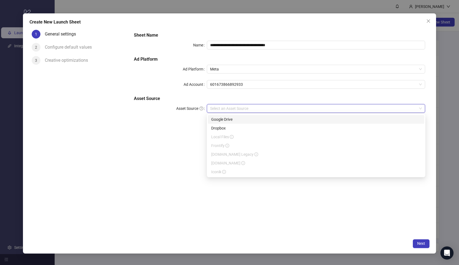
click at [236, 121] on div "Google Drive" at bounding box center [316, 120] width 210 height 6
click at [231, 123] on input "Main Folder" at bounding box center [313, 124] width 207 height 8
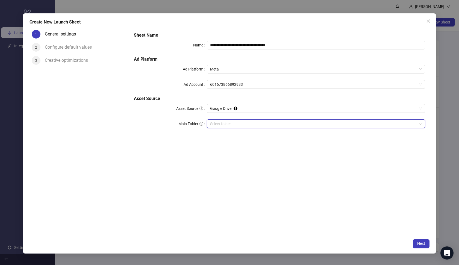
click at [234, 124] on input "Main Folder" at bounding box center [313, 124] width 207 height 8
click at [420, 243] on span "Next" at bounding box center [422, 243] width 8 height 4
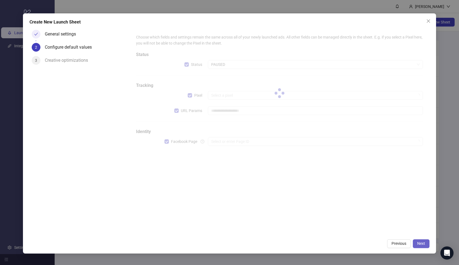
type input "**********"
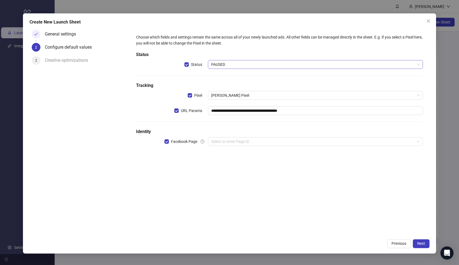
click at [279, 65] on span "PAUSED" at bounding box center [315, 64] width 209 height 8
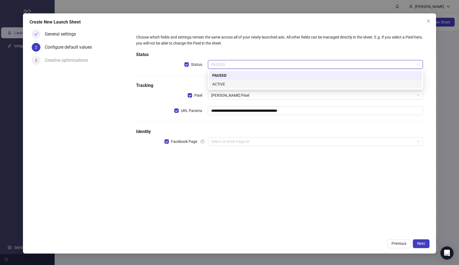
click at [266, 86] on div "ACTIVE" at bounding box center [316, 84] width 207 height 6
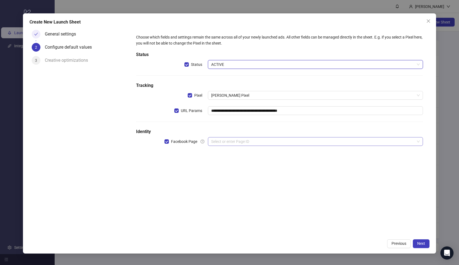
click at [240, 138] on input "search" at bounding box center [313, 142] width 204 height 8
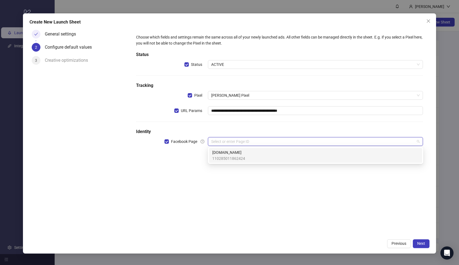
click at [235, 153] on span "Loonas.de" at bounding box center [229, 153] width 33 height 6
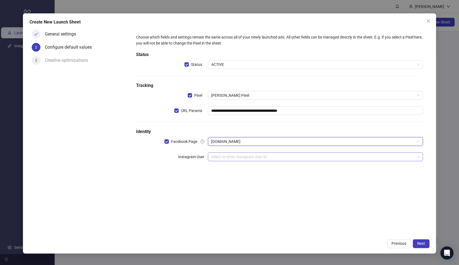
click at [244, 156] on input "search" at bounding box center [313, 157] width 204 height 8
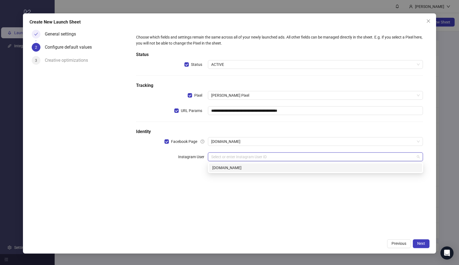
click at [246, 165] on div "loonas.de" at bounding box center [316, 168] width 207 height 6
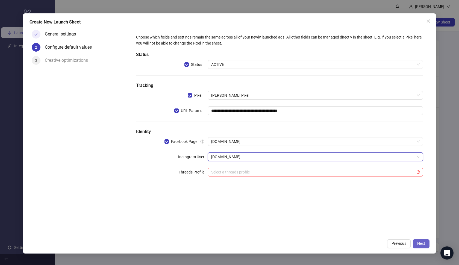
click at [416, 240] on button "Next" at bounding box center [421, 244] width 17 height 9
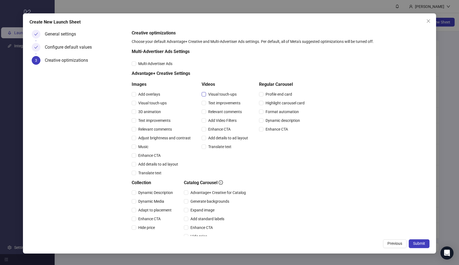
click at [212, 94] on span "Visual touch-ups" at bounding box center [222, 94] width 33 height 6
click at [212, 105] on span "Text improvements" at bounding box center [224, 103] width 37 height 6
click at [212, 109] on span "Relevant comments" at bounding box center [225, 112] width 38 height 6
click at [213, 122] on span "Add Video Filters" at bounding box center [222, 121] width 33 height 6
click at [213, 128] on span "Enhance CTA" at bounding box center [219, 129] width 27 height 6
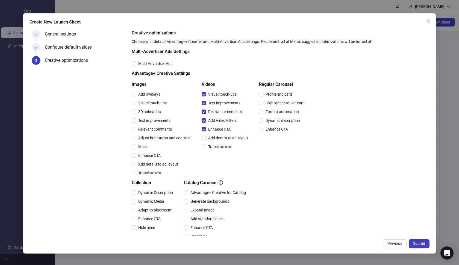
click at [213, 140] on span "Add details to ad layout" at bounding box center [228, 138] width 44 height 6
click at [213, 147] on span "Translate text" at bounding box center [220, 147] width 28 height 6
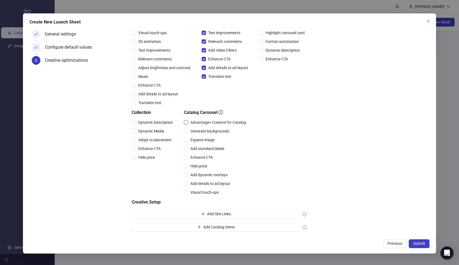
scroll to position [70, 0]
click at [209, 120] on span "Advantage+ Creative for Catalog" at bounding box center [218, 123] width 60 height 6
click at [203, 140] on span "Expand image" at bounding box center [202, 140] width 28 height 6
click at [202, 148] on span "Add standard labels" at bounding box center [207, 149] width 38 height 6
click at [199, 156] on span "Enhance CTA" at bounding box center [201, 158] width 27 height 6
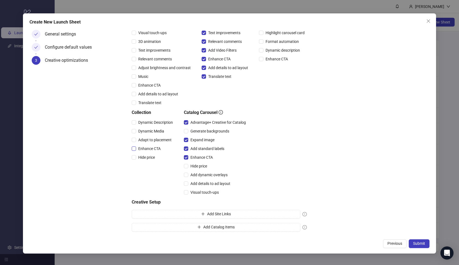
click at [160, 148] on span "Enhance CTA" at bounding box center [149, 149] width 27 height 6
click at [154, 141] on span "Adapt to placement" at bounding box center [155, 140] width 38 height 6
click at [148, 130] on span "Dynamic Media" at bounding box center [151, 131] width 30 height 6
click at [146, 121] on span "Dynamic Description" at bounding box center [155, 123] width 39 height 6
click at [414, 239] on div "Create New Launch Sheet General settings Configure default values 3 Creative op…" at bounding box center [230, 133] width 414 height 240
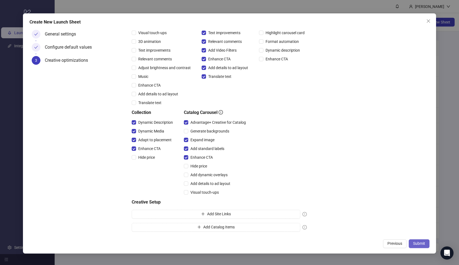
click at [415, 242] on span "Submit" at bounding box center [420, 243] width 12 height 4
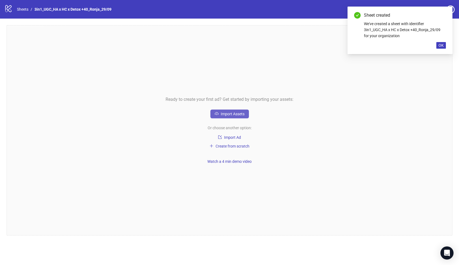
click at [241, 113] on span "Import Assets" at bounding box center [233, 114] width 24 height 4
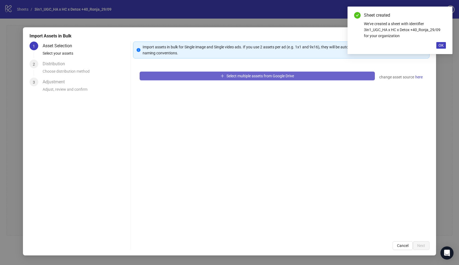
click at [231, 80] on button "Select multiple assets from Google Drive" at bounding box center [257, 76] width 235 height 9
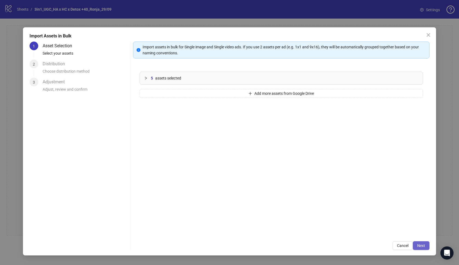
click at [424, 245] on span "Next" at bounding box center [422, 246] width 8 height 4
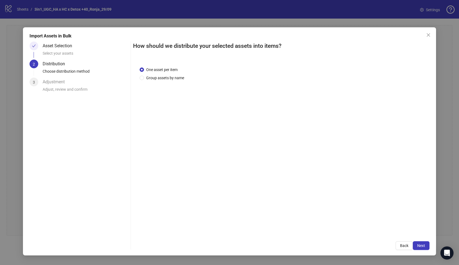
click at [424, 245] on span "Next" at bounding box center [422, 246] width 8 height 4
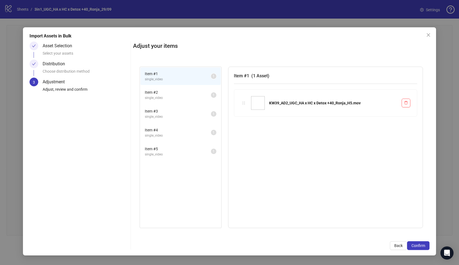
click at [424, 245] on span "Confirm" at bounding box center [419, 246] width 14 height 4
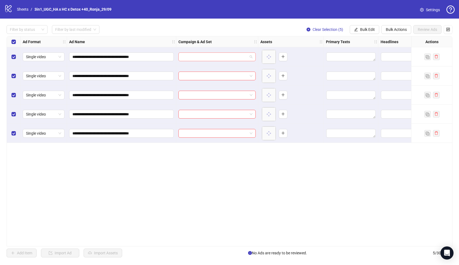
click at [249, 58] on span at bounding box center [217, 57] width 71 height 8
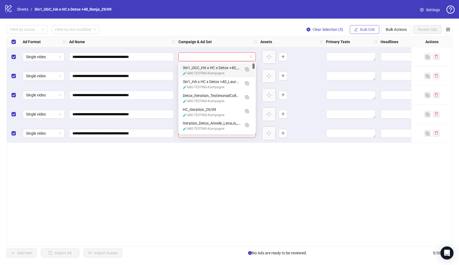
click at [363, 32] on button "Bulk Edit" at bounding box center [365, 29] width 30 height 9
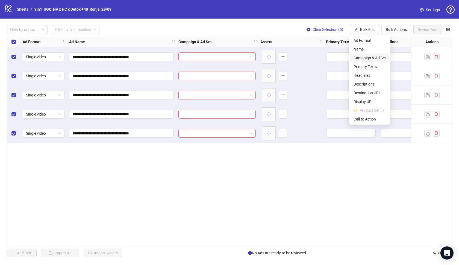
click at [368, 58] on span "Campaign & Ad Set" at bounding box center [370, 58] width 33 height 6
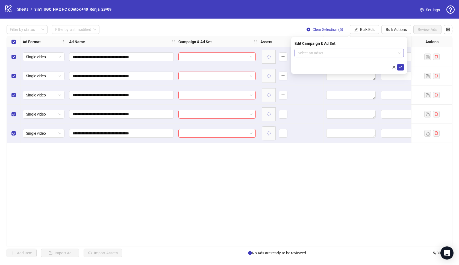
click at [356, 56] on input "search" at bounding box center [347, 53] width 98 height 8
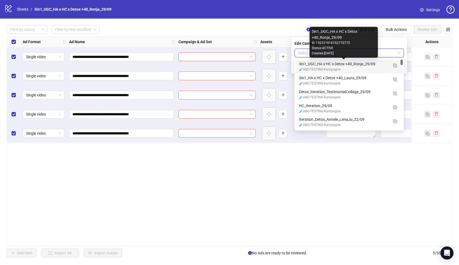
click at [350, 63] on div "3in1_UGC_HA x HC x Detox +40_Ronja_29/09" at bounding box center [344, 64] width 90 height 6
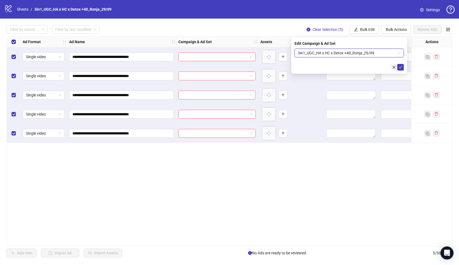
click at [397, 69] on button "button" at bounding box center [394, 67] width 7 height 7
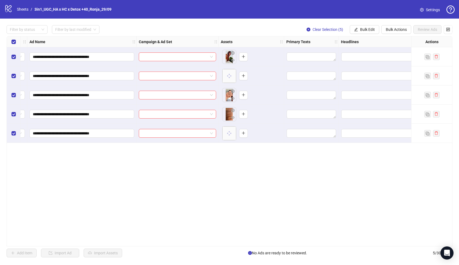
scroll to position [0, 30]
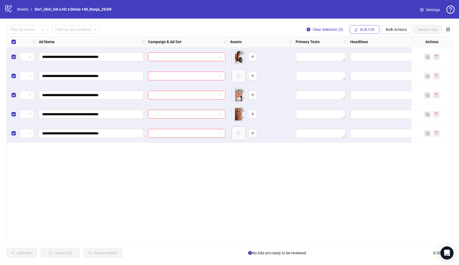
click at [363, 30] on span "Bulk Edit" at bounding box center [367, 29] width 15 height 4
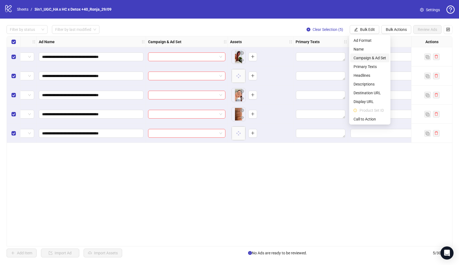
click at [372, 58] on span "Campaign & Ad Set" at bounding box center [370, 58] width 33 height 6
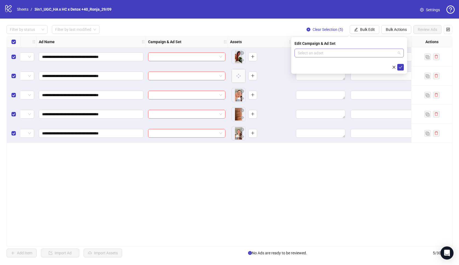
click at [378, 56] on input "search" at bounding box center [347, 53] width 98 height 8
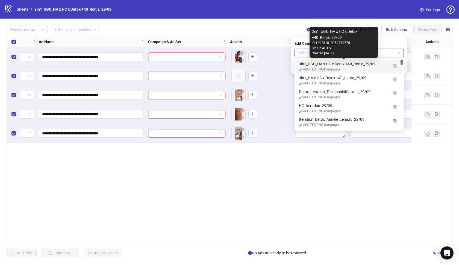
click at [363, 66] on div "3in1_UGC_HA x HC x Detox +40_Ronja_29/09" at bounding box center [344, 64] width 90 height 6
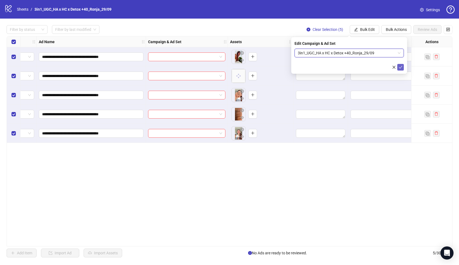
click at [401, 66] on icon "check" at bounding box center [401, 67] width 4 height 4
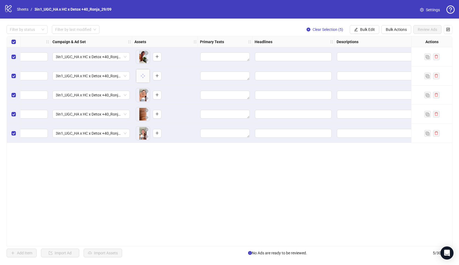
scroll to position [0, 126]
click at [360, 30] on span "Bulk Edit" at bounding box center [367, 29] width 15 height 4
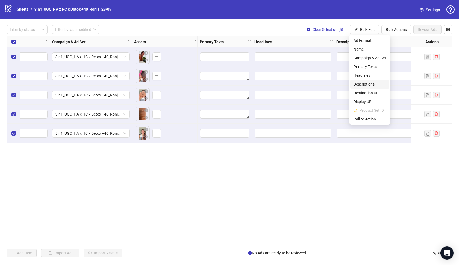
click at [359, 83] on span "Descriptions" at bounding box center [370, 84] width 33 height 6
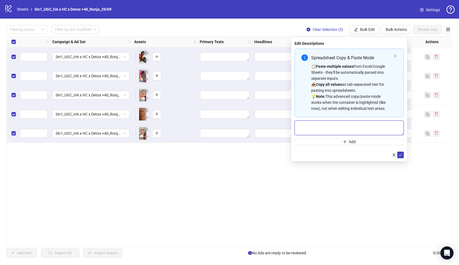
click at [342, 130] on textarea "Multi-text input container - paste or copy values" at bounding box center [349, 128] width 109 height 15
paste textarea "**********"
type textarea "**********"
click at [402, 155] on icon "check" at bounding box center [401, 155] width 4 height 4
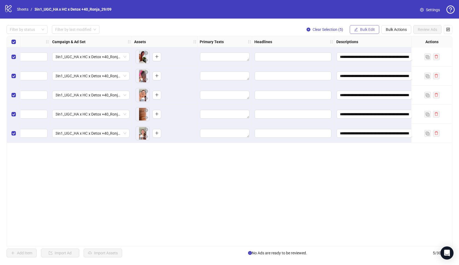
click at [359, 26] on button "Bulk Edit" at bounding box center [365, 29] width 30 height 9
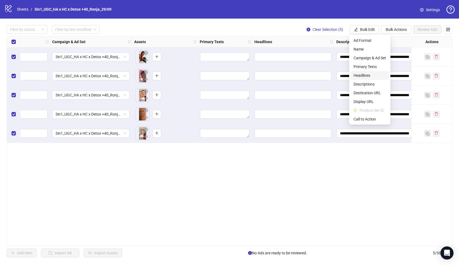
click at [362, 75] on span "Headlines" at bounding box center [370, 75] width 33 height 6
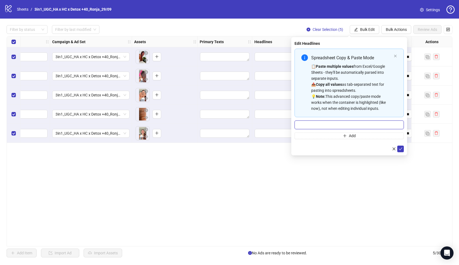
click at [363, 121] on input "Multi-input container - paste or copy values" at bounding box center [349, 125] width 109 height 9
paste input "**********"
paste input "*"
type input "**********"
click at [403, 151] on button "submit" at bounding box center [401, 149] width 7 height 7
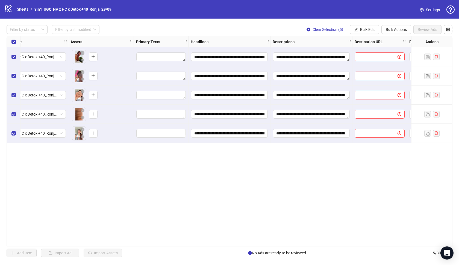
scroll to position [0, 188]
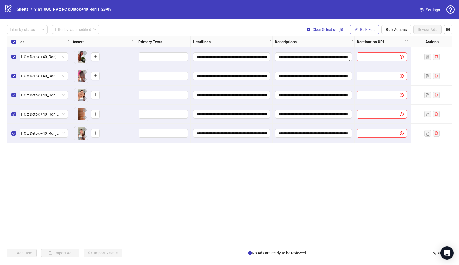
click at [363, 26] on button "Bulk Edit" at bounding box center [365, 29] width 30 height 9
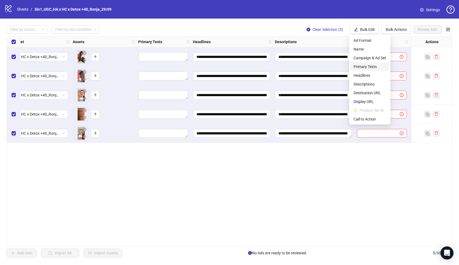
click at [366, 66] on span "Primary Texts" at bounding box center [370, 67] width 33 height 6
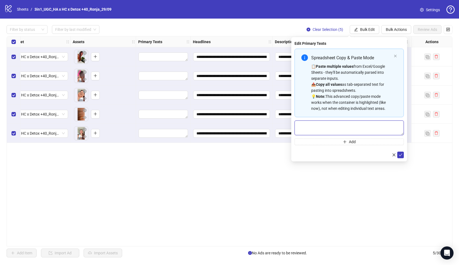
click at [350, 130] on textarea "Multi-text input container - paste or copy values" at bounding box center [349, 128] width 109 height 15
paste textarea "**********"
type textarea "**********"
click at [400, 154] on icon "check" at bounding box center [401, 155] width 4 height 4
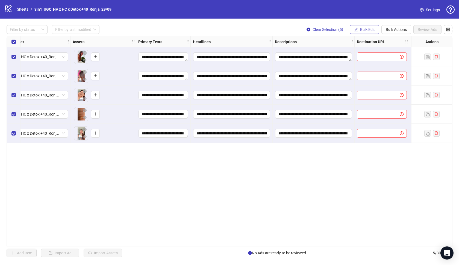
click at [370, 30] on span "Bulk Edit" at bounding box center [367, 29] width 15 height 4
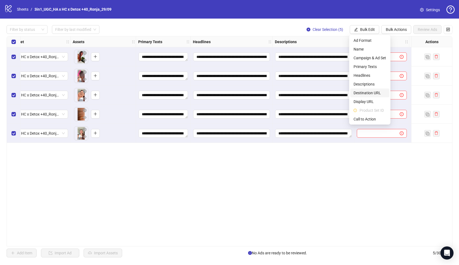
click at [371, 92] on span "Destination URL" at bounding box center [370, 93] width 33 height 6
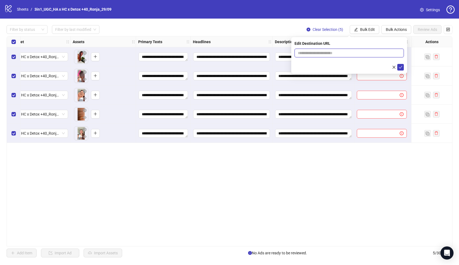
click at [342, 54] on input "text" at bounding box center [347, 53] width 98 height 6
paste input "**********"
type input "**********"
click at [401, 65] on icon "check" at bounding box center [401, 67] width 4 height 4
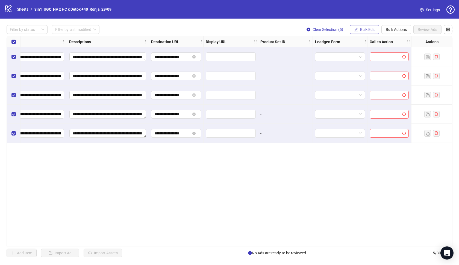
scroll to position [0, 394]
click at [370, 29] on span "Bulk Edit" at bounding box center [367, 29] width 15 height 4
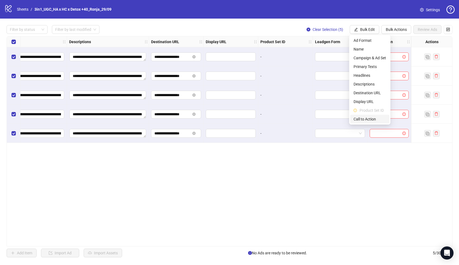
click at [372, 116] on li "Call to Action" at bounding box center [370, 119] width 39 height 9
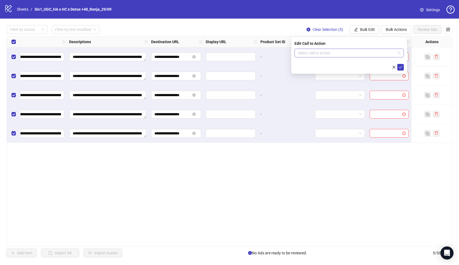
click at [367, 51] on input "search" at bounding box center [347, 53] width 98 height 8
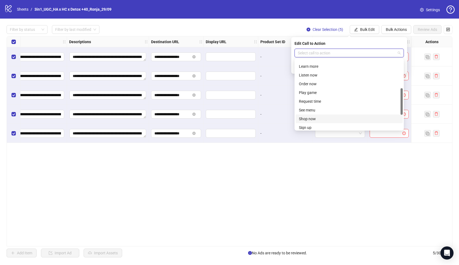
scroll to position [67, 0]
click at [326, 75] on div "Learn more" at bounding box center [349, 75] width 101 height 6
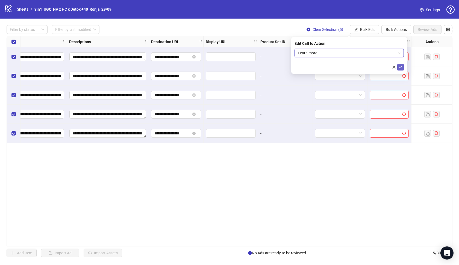
click at [398, 65] on button "submit" at bounding box center [401, 67] width 7 height 7
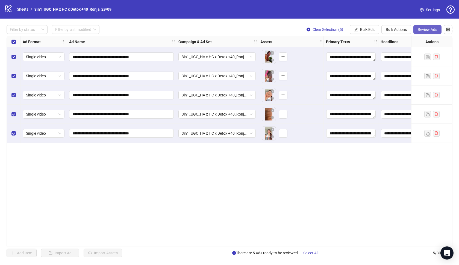
scroll to position [0, 0]
click at [434, 29] on span "Review Ads" at bounding box center [427, 29] width 19 height 4
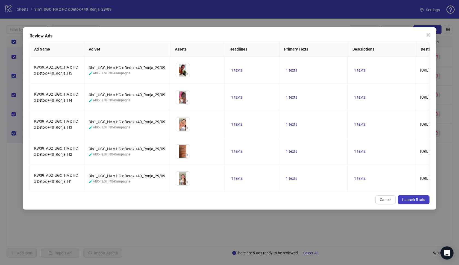
click at [419, 201] on span "Launch 5 ads" at bounding box center [414, 200] width 23 height 4
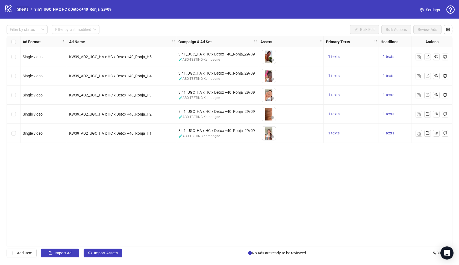
click at [22, 10] on link "Sheets" at bounding box center [23, 9] width 14 height 6
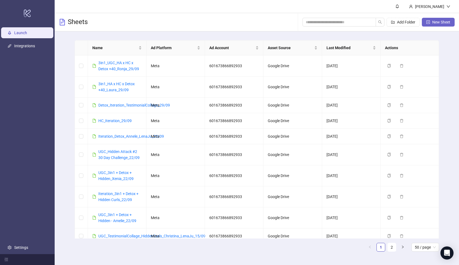
click at [444, 22] on span "New Sheet" at bounding box center [442, 22] width 18 height 4
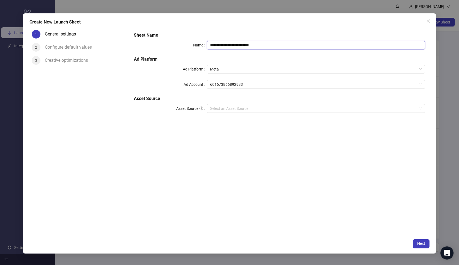
click at [313, 45] on input "**********" at bounding box center [316, 45] width 219 height 9
paste input "**********"
type input "**********"
click at [260, 110] on input "Asset Source" at bounding box center [313, 108] width 207 height 8
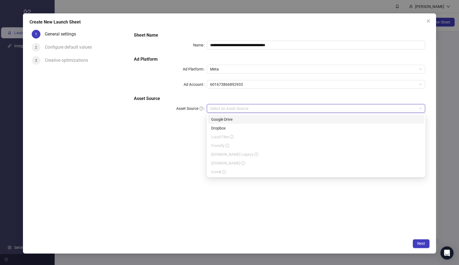
click at [256, 120] on div "Google Drive" at bounding box center [316, 120] width 210 height 6
click at [250, 123] on input "Main Folder" at bounding box center [313, 124] width 207 height 8
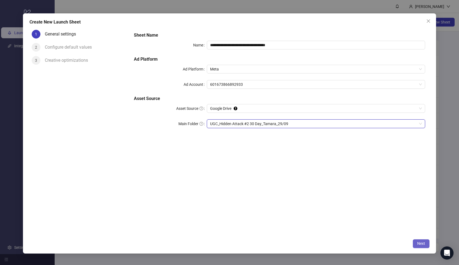
click at [419, 242] on span "Next" at bounding box center [422, 243] width 8 height 4
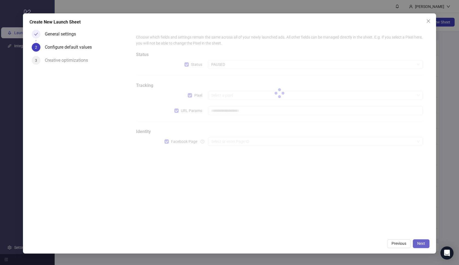
type input "**********"
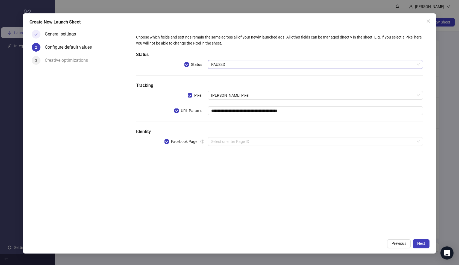
click at [235, 63] on span "PAUSED" at bounding box center [315, 64] width 209 height 8
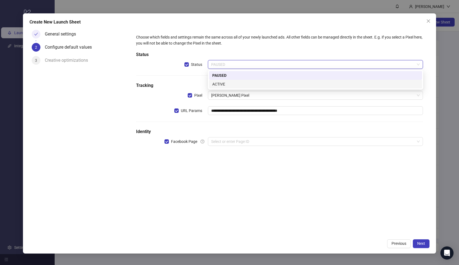
click at [232, 83] on div "ACTIVE" at bounding box center [316, 84] width 207 height 6
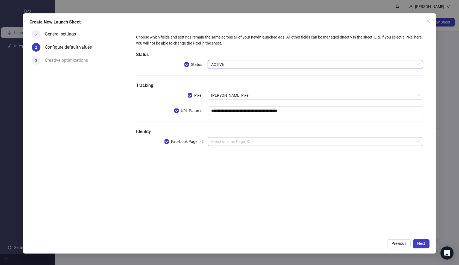
click at [232, 138] on input "search" at bounding box center [313, 142] width 204 height 8
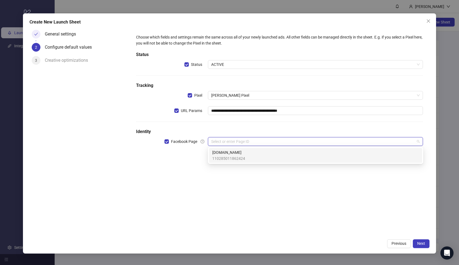
click at [233, 152] on span "Loonas.de" at bounding box center [229, 153] width 33 height 6
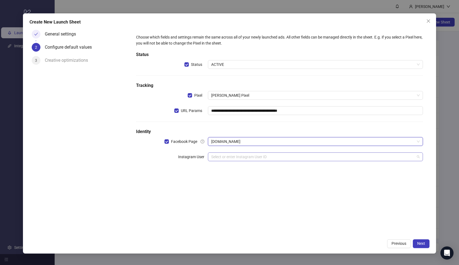
click at [232, 157] on input "search" at bounding box center [313, 157] width 204 height 8
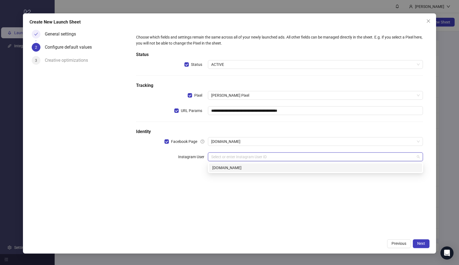
click at [232, 165] on div "loonas.de" at bounding box center [315, 168] width 213 height 9
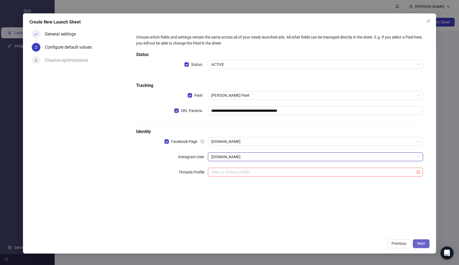
click at [425, 245] on span "Next" at bounding box center [422, 243] width 8 height 4
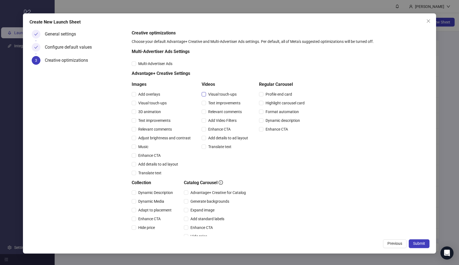
click at [223, 95] on span "Visual touch-ups" at bounding box center [222, 94] width 33 height 6
click at [224, 104] on span "Text improvements" at bounding box center [224, 103] width 37 height 6
click at [224, 112] on span "Relevant comments" at bounding box center [225, 112] width 38 height 6
click at [223, 117] on div "Add Video Filters" at bounding box center [226, 120] width 49 height 9
click at [223, 120] on span "Add Video Filters" at bounding box center [222, 121] width 33 height 6
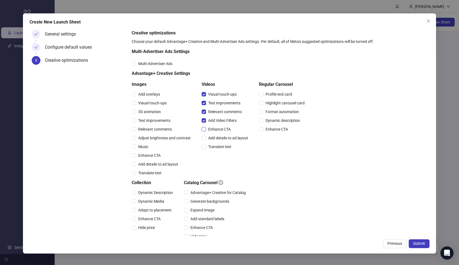
click at [222, 127] on span "Enhance CTA" at bounding box center [219, 129] width 27 height 6
click at [220, 135] on span "Add details to ad layout" at bounding box center [228, 138] width 44 height 6
click at [219, 142] on div "Add details to ad layout" at bounding box center [226, 138] width 49 height 9
click at [219, 144] on span "Translate text" at bounding box center [220, 147] width 28 height 6
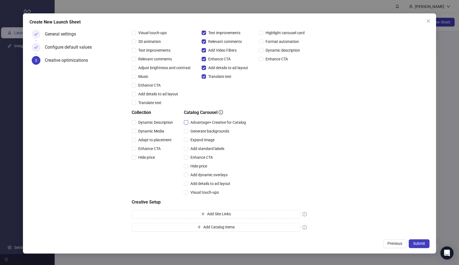
scroll to position [70, 0]
click at [213, 124] on span "Advantage+ Creative for Catalog" at bounding box center [218, 123] width 60 height 6
click at [208, 141] on span "Expand image" at bounding box center [202, 140] width 28 height 6
click at [207, 148] on span "Add standard labels" at bounding box center [207, 149] width 38 height 6
click at [204, 155] on span "Enhance CTA" at bounding box center [201, 158] width 27 height 6
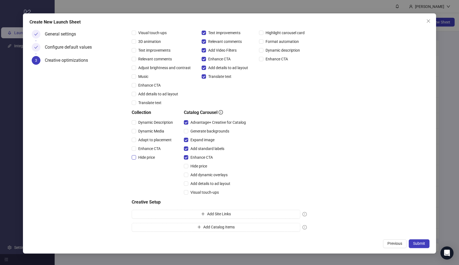
click at [152, 157] on span "Hide price" at bounding box center [146, 158] width 21 height 6
click at [149, 149] on span "Enhance CTA" at bounding box center [149, 149] width 27 height 6
click at [148, 142] on span "Adapt to placement" at bounding box center [155, 140] width 38 height 6
click at [146, 131] on span "Dynamic Media" at bounding box center [151, 131] width 30 height 6
click at [145, 121] on span "Dynamic Description" at bounding box center [155, 123] width 39 height 6
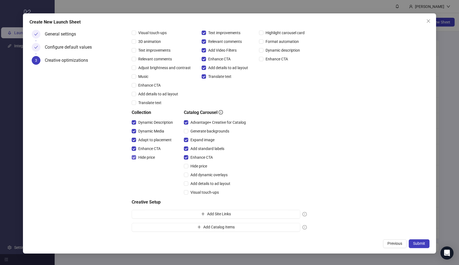
click at [150, 156] on span "Hide price" at bounding box center [146, 158] width 21 height 6
click at [422, 246] on button "Submit" at bounding box center [419, 244] width 21 height 9
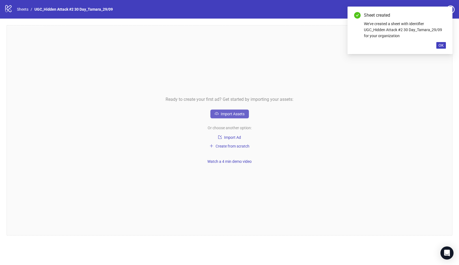
click at [232, 116] on span "Import Assets" at bounding box center [233, 114] width 24 height 4
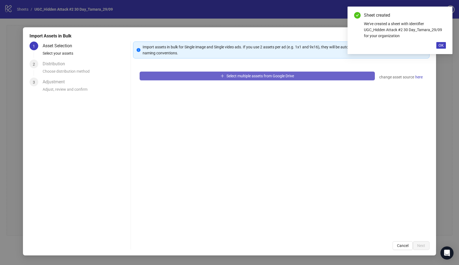
click at [213, 76] on button "Select multiple assets from Google Drive" at bounding box center [257, 76] width 235 height 9
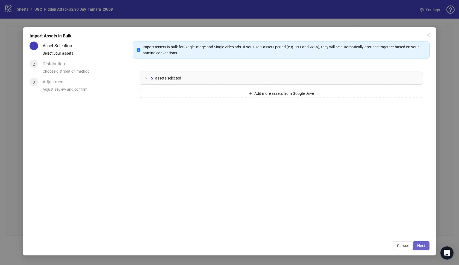
click at [424, 245] on span "Next" at bounding box center [422, 246] width 8 height 4
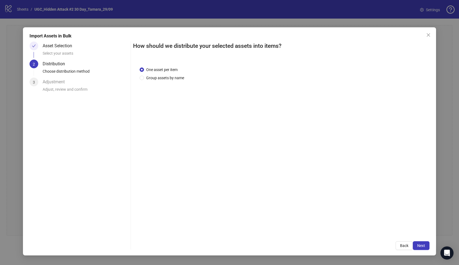
click at [424, 245] on span "Next" at bounding box center [422, 246] width 8 height 4
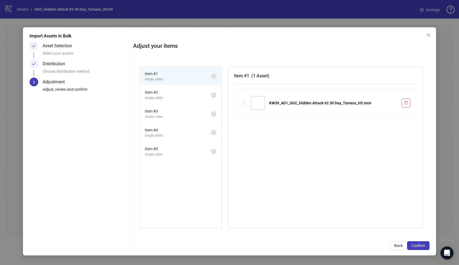
click at [424, 245] on span "Confirm" at bounding box center [419, 246] width 14 height 4
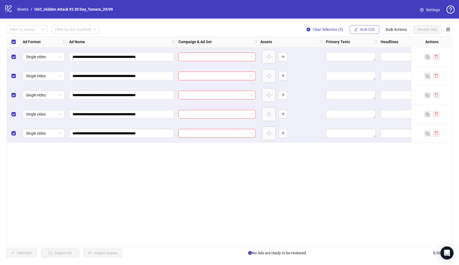
click at [375, 31] on span "Bulk Edit" at bounding box center [367, 29] width 15 height 4
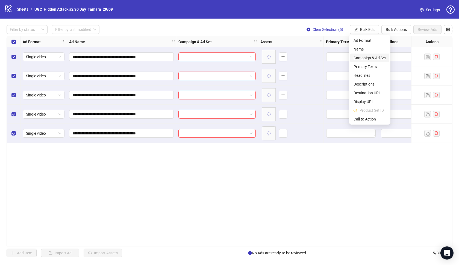
click at [369, 58] on span "Campaign & Ad Set" at bounding box center [370, 58] width 33 height 6
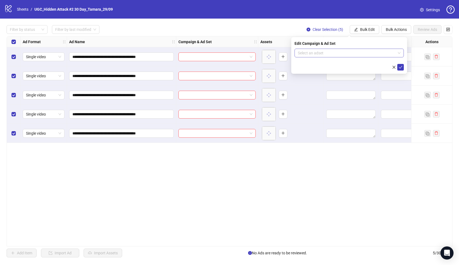
click at [365, 52] on input "search" at bounding box center [347, 53] width 98 height 8
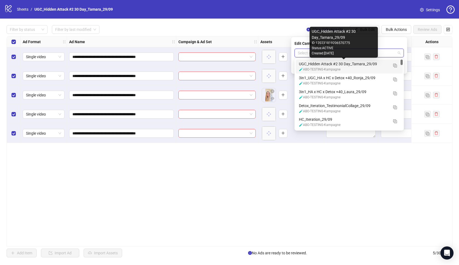
click at [357, 65] on div "UGC_Hidden Attack #2 30 Day_Tamara_29/09" at bounding box center [344, 64] width 90 height 6
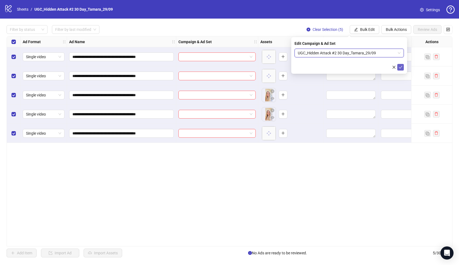
click at [401, 65] on icon "check" at bounding box center [401, 67] width 4 height 4
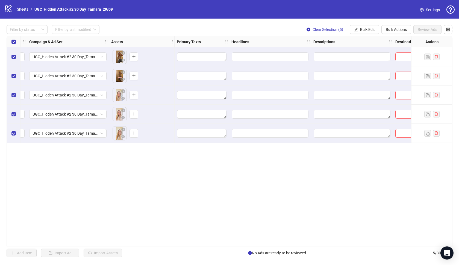
scroll to position [0, 150]
click at [364, 27] on button "Bulk Edit" at bounding box center [365, 29] width 30 height 9
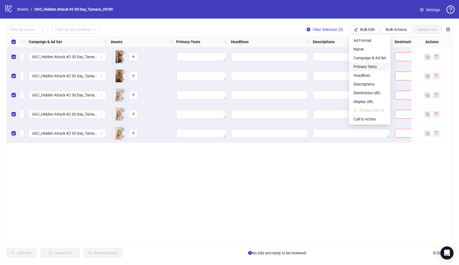
click at [365, 69] on span "Primary Texts" at bounding box center [370, 67] width 33 height 6
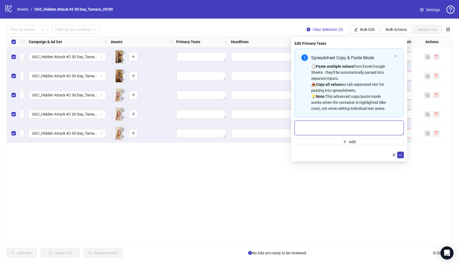
click at [349, 121] on textarea "Multi-text input container - paste or copy values" at bounding box center [349, 128] width 109 height 15
paste textarea "**********"
type textarea "**********"
click at [403, 154] on icon "check" at bounding box center [401, 155] width 4 height 4
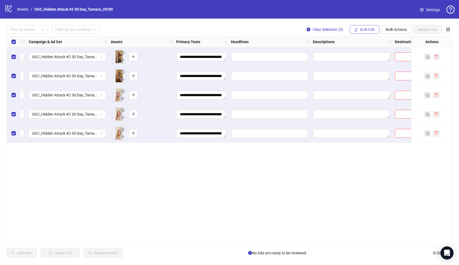
click at [368, 29] on span "Bulk Edit" at bounding box center [367, 29] width 15 height 4
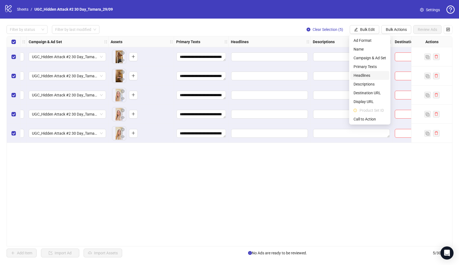
click at [360, 75] on span "Headlines" at bounding box center [370, 75] width 33 height 6
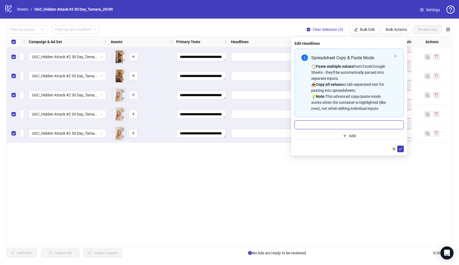
click at [331, 121] on input "Multi-input container - paste or copy values" at bounding box center [349, 125] width 109 height 9
paste input "**********"
paste input "*"
type input "**********"
click at [400, 151] on icon "check" at bounding box center [401, 149] width 4 height 4
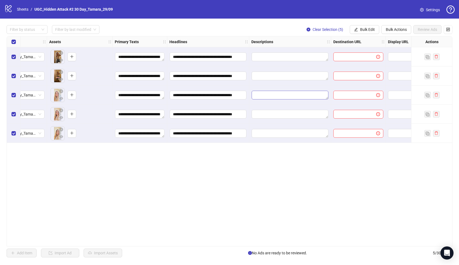
scroll to position [0, 228]
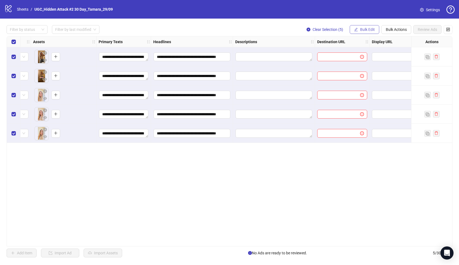
click at [367, 33] on button "Bulk Edit" at bounding box center [365, 29] width 30 height 9
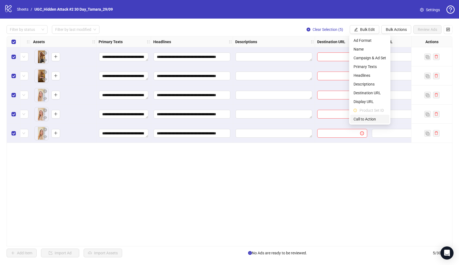
click at [365, 117] on span "Call to Action" at bounding box center [370, 119] width 33 height 6
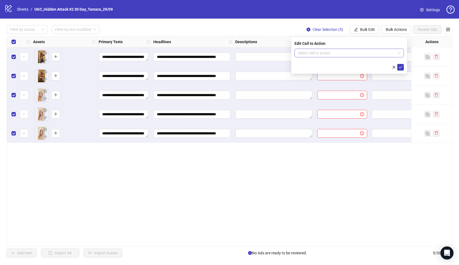
click at [359, 56] on input "search" at bounding box center [347, 53] width 98 height 8
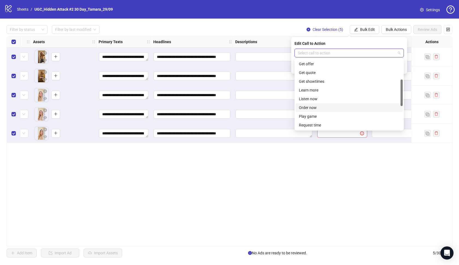
scroll to position [53, 0]
click at [321, 93] on div "Learn more" at bounding box center [349, 90] width 101 height 6
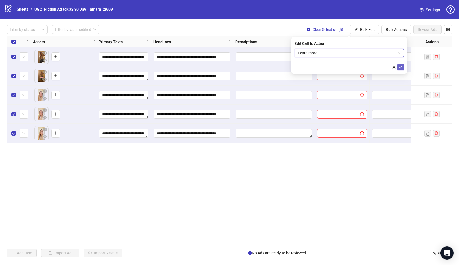
click at [400, 66] on icon "check" at bounding box center [401, 67] width 4 height 4
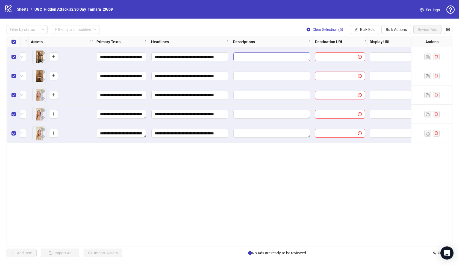
scroll to position [0, 229]
click at [372, 30] on span "Bulk Edit" at bounding box center [367, 29] width 15 height 4
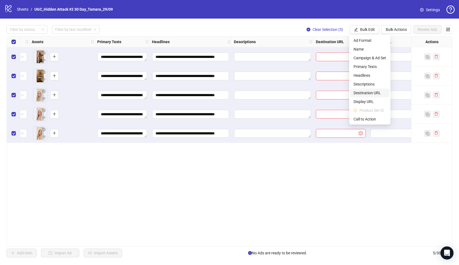
click at [375, 94] on span "Destination URL" at bounding box center [370, 93] width 33 height 6
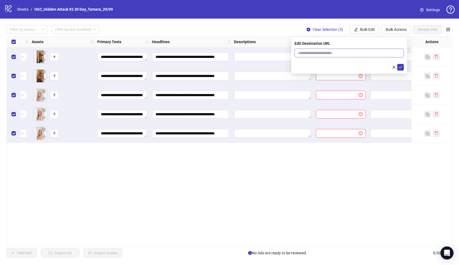
click at [366, 57] on span at bounding box center [349, 53] width 109 height 9
paste input "**********"
type input "**********"
click at [403, 68] on button "submit" at bounding box center [401, 67] width 7 height 7
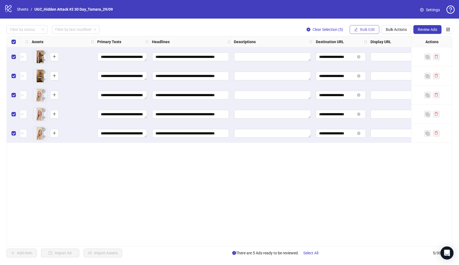
click at [366, 33] on button "Bulk Edit" at bounding box center [365, 29] width 30 height 9
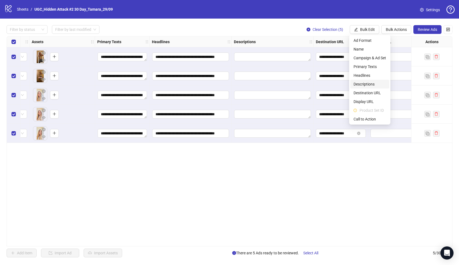
click at [370, 84] on span "Descriptions" at bounding box center [370, 84] width 33 height 6
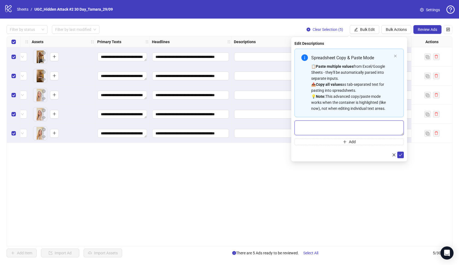
click at [341, 126] on textarea "Multi-text input container - paste or copy values" at bounding box center [349, 128] width 109 height 15
paste textarea "**********"
type textarea "**********"
click at [401, 153] on icon "check" at bounding box center [401, 155] width 4 height 4
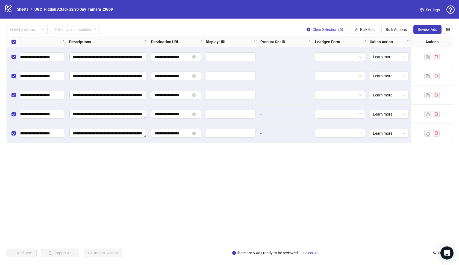
scroll to position [0, 394]
click at [417, 30] on button "Review Ads" at bounding box center [428, 29] width 28 height 9
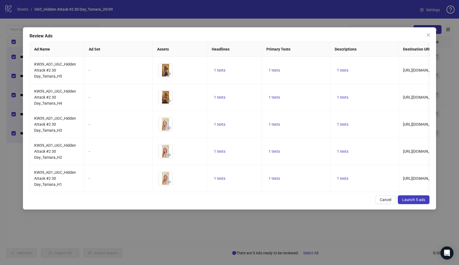
click at [413, 198] on span "Launch 5 ads" at bounding box center [414, 200] width 23 height 4
